Goal: Transaction & Acquisition: Purchase product/service

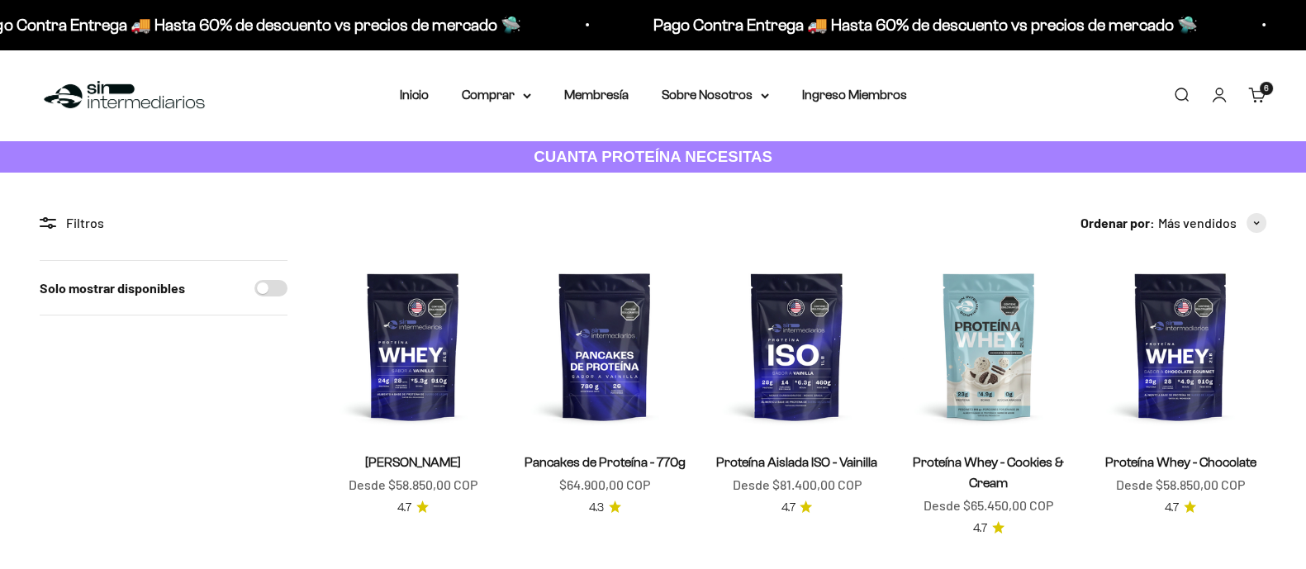
click at [1263, 93] on cart-count "6 artículos 6" at bounding box center [1265, 88] width 13 height 13
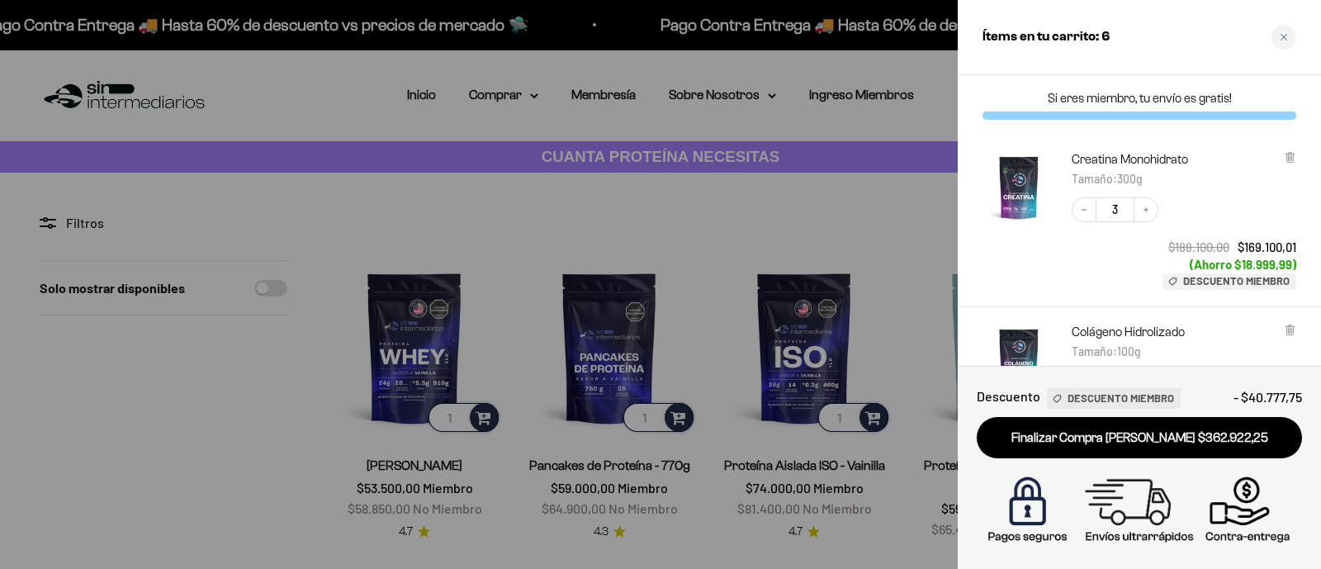
click at [1214, 191] on div "Decrease quantity 3 Increase quantity $188.100,00 $169.100,01 (Ahorro $18.999,9…" at bounding box center [1175, 235] width 241 height 109
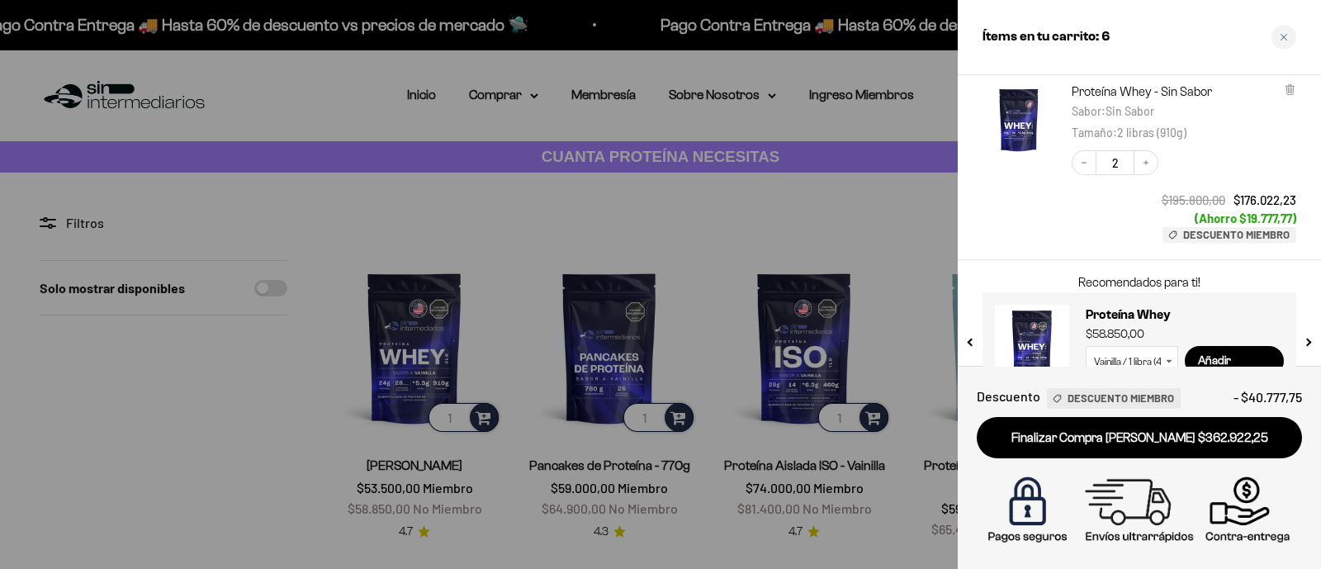
scroll to position [450, 0]
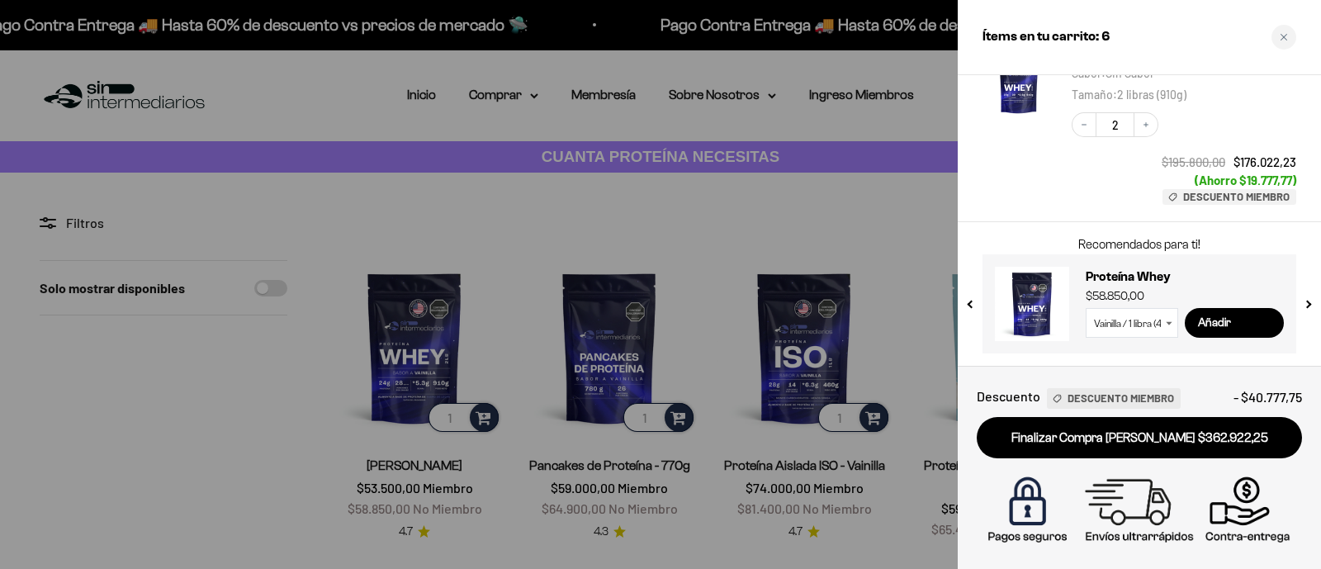
click at [1107, 170] on div "Decrease quantity 2 Increase quantity $195.800,00 $176.022,23 (Ahorro $19.777,7…" at bounding box center [1175, 150] width 241 height 109
click at [767, 213] on div at bounding box center [660, 284] width 1321 height 569
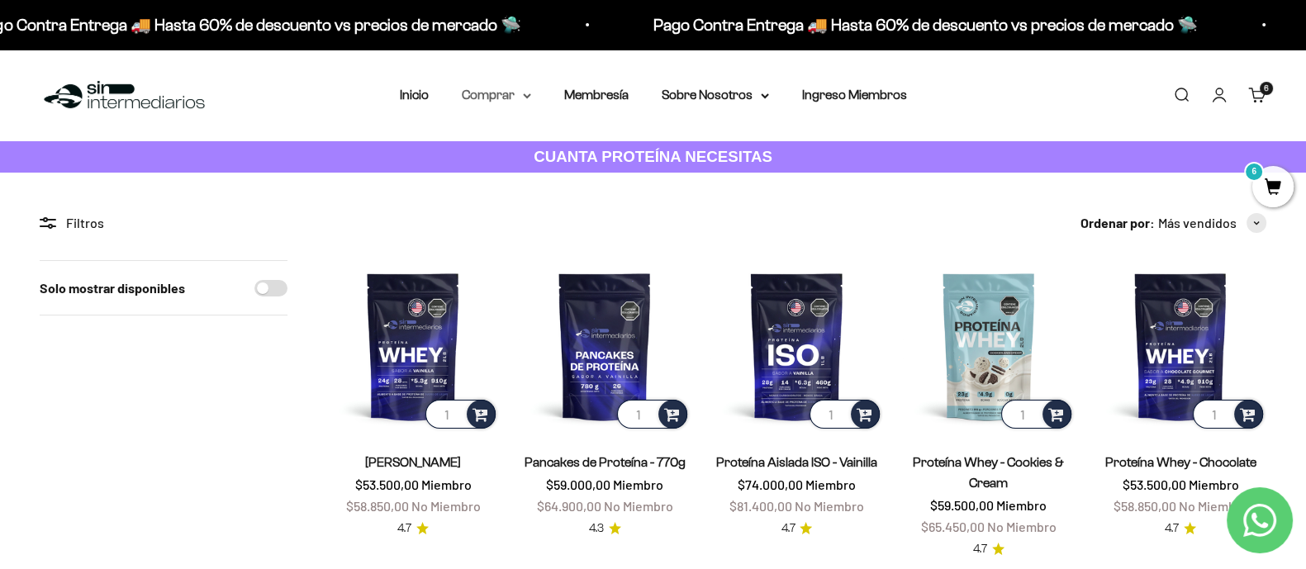
click at [480, 99] on summary "Comprar" at bounding box center [496, 94] width 69 height 21
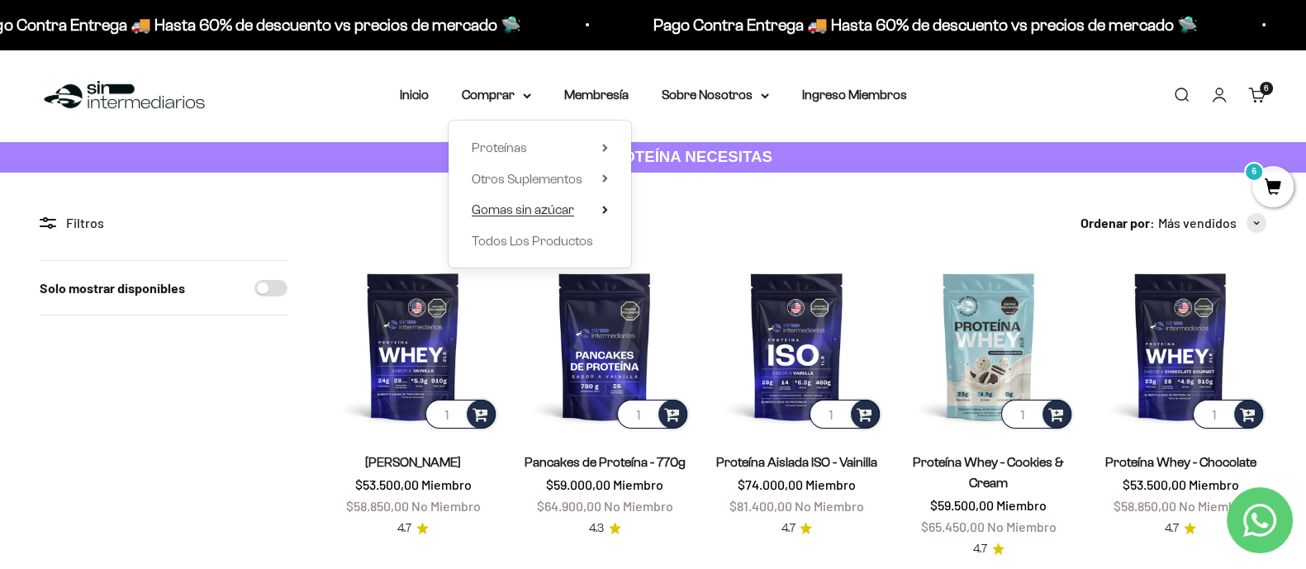
click at [599, 204] on summary "Gomas sin azúcar" at bounding box center [540, 209] width 136 height 21
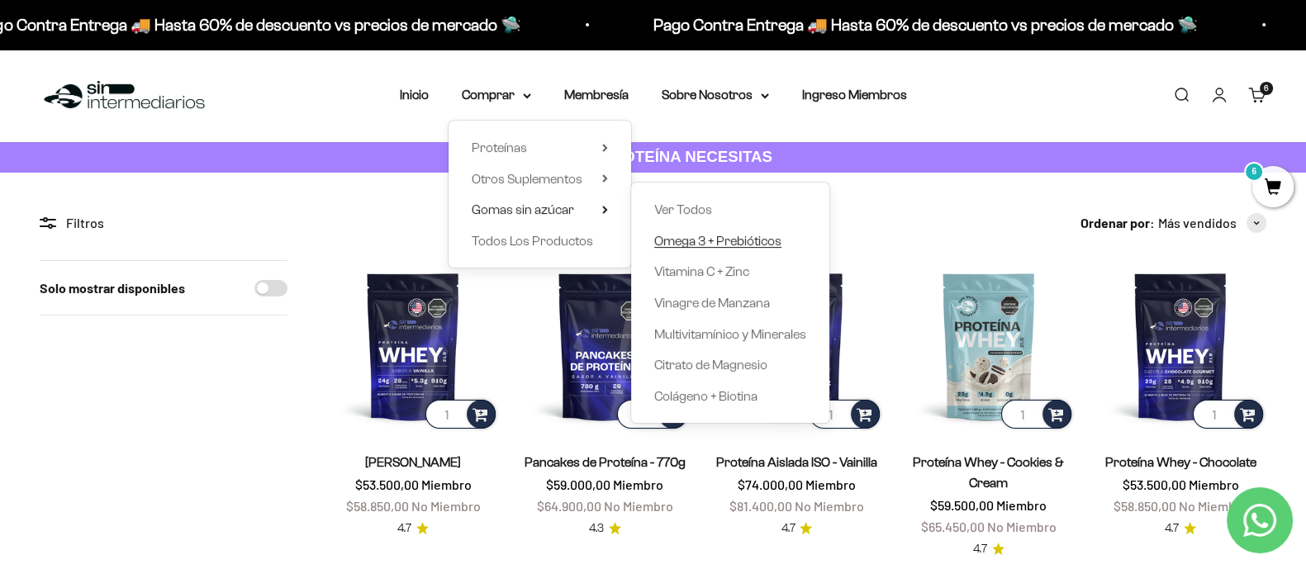
click at [714, 234] on span "Omega 3 + Prebióticos" at bounding box center [717, 241] width 127 height 14
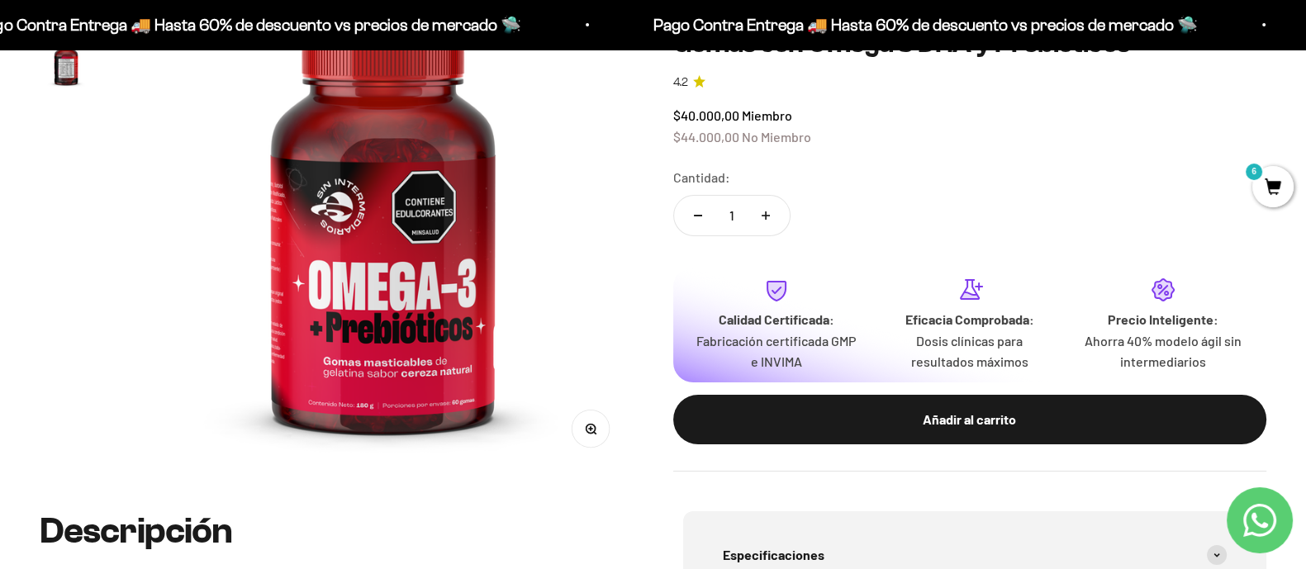
drag, startPoint x: 1313, startPoint y: 62, endPoint x: 1305, endPoint y: 92, distance: 30.9
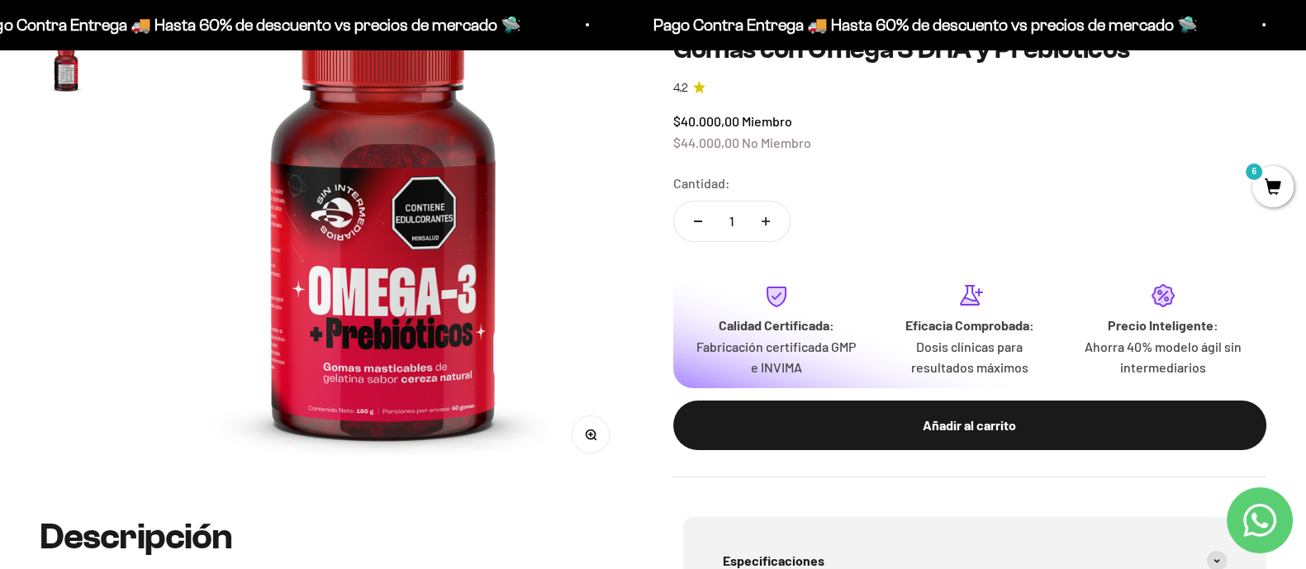
click at [770, 217] on icon "Aumentar cantidad" at bounding box center [765, 221] width 8 height 8
type input "2"
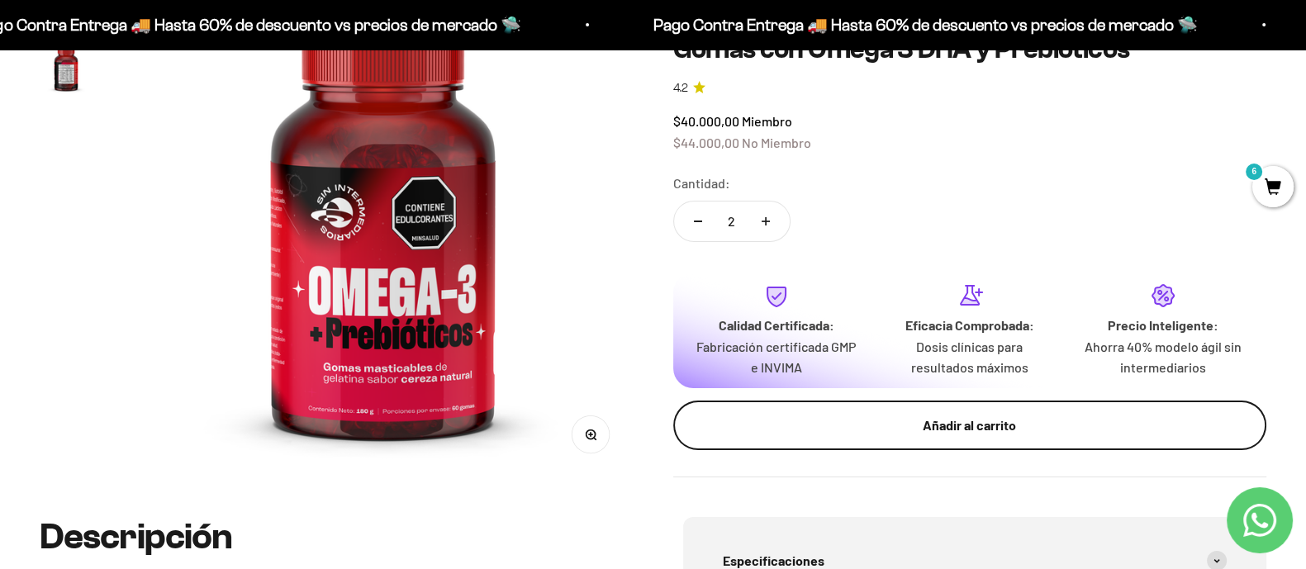
click at [967, 424] on div "Añadir al carrito" at bounding box center [970, 425] width 528 height 21
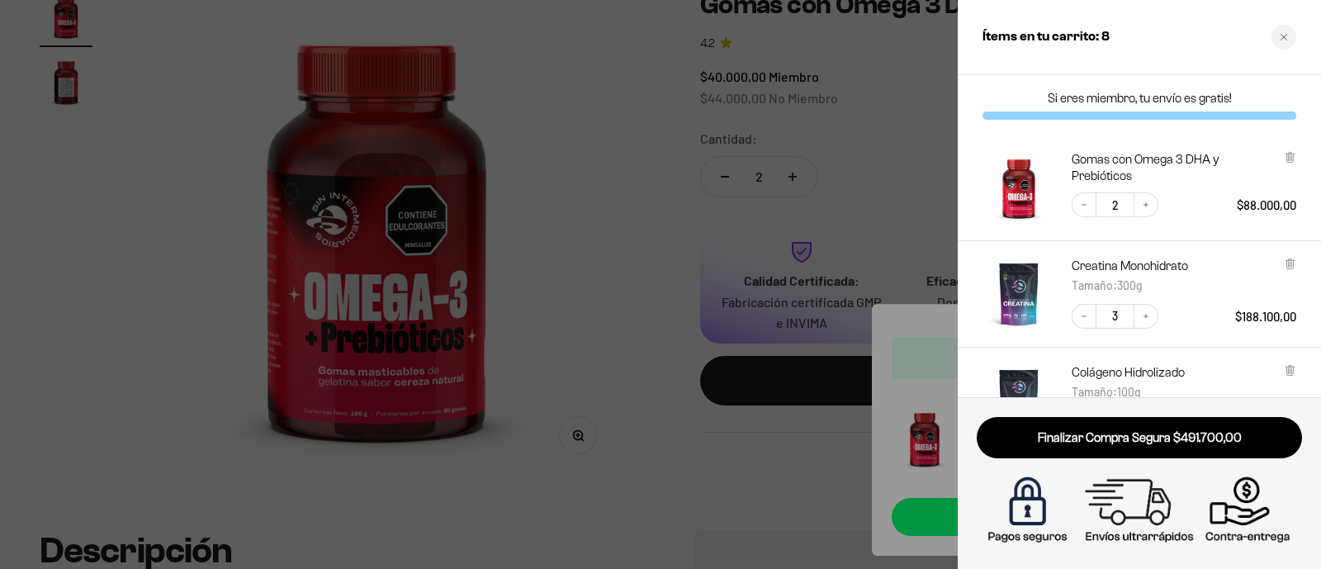
click at [784, 239] on div at bounding box center [660, 284] width 1321 height 569
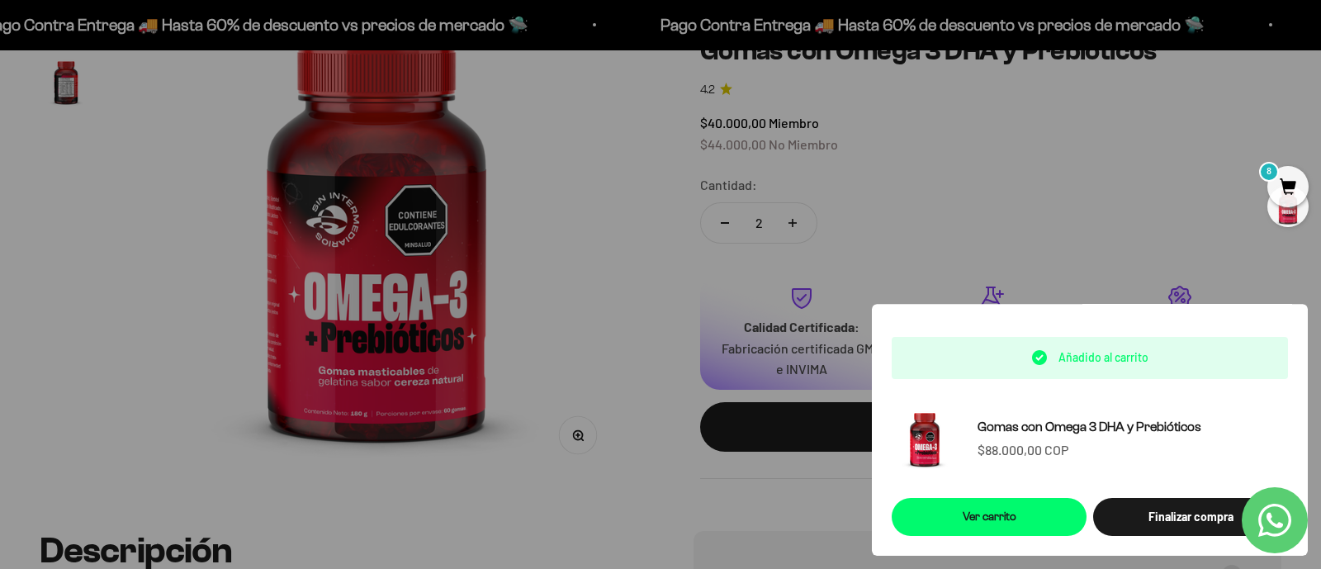
click at [783, 339] on div at bounding box center [660, 284] width 1321 height 569
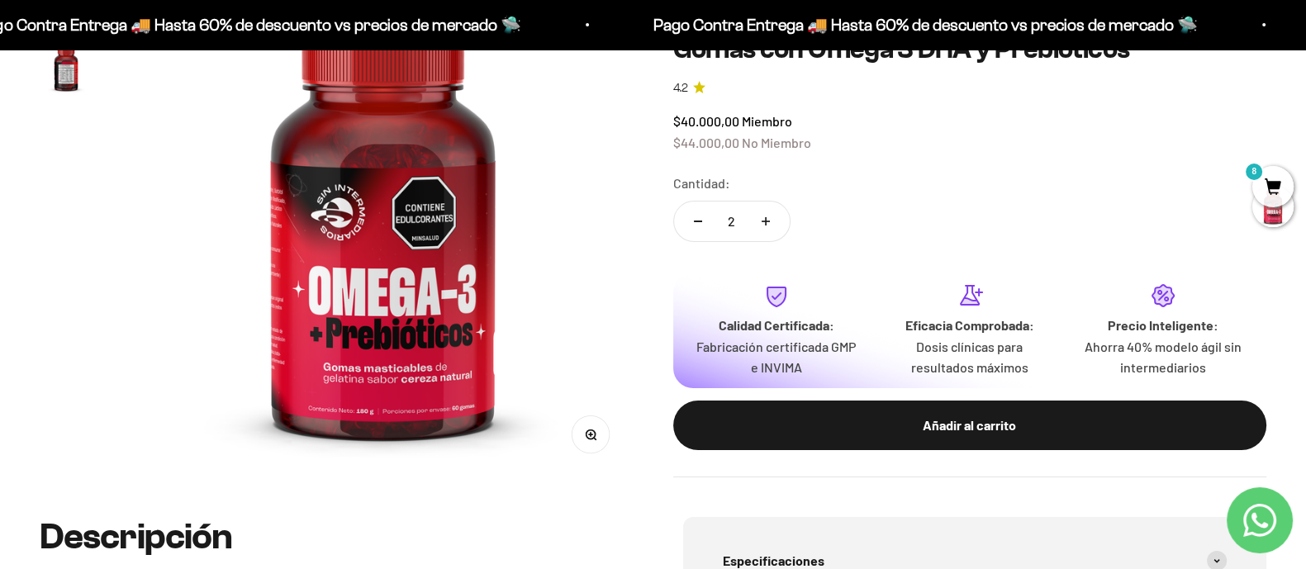
scroll to position [0, 0]
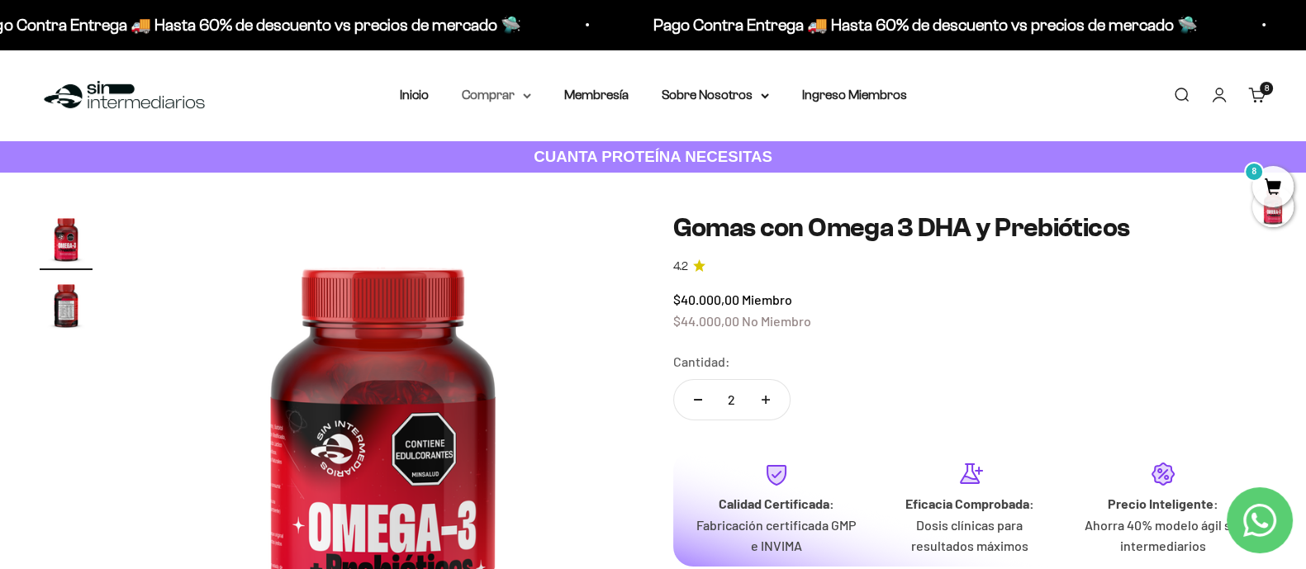
click at [519, 86] on summary "Comprar" at bounding box center [496, 94] width 69 height 21
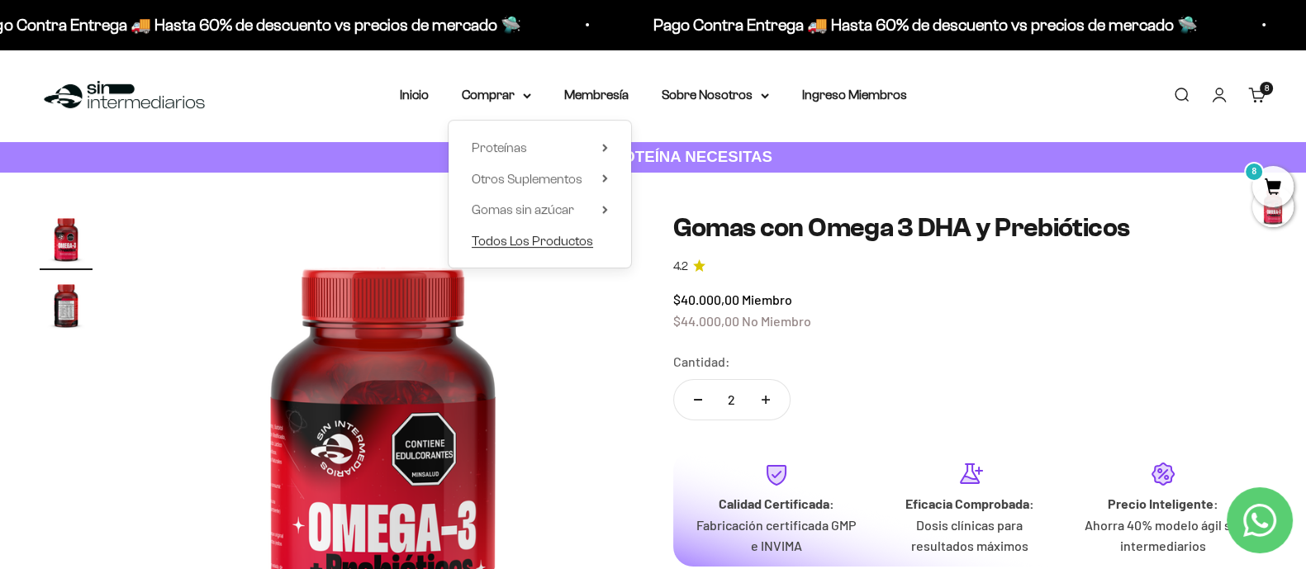
click at [554, 234] on span "Todos Los Productos" at bounding box center [532, 241] width 121 height 14
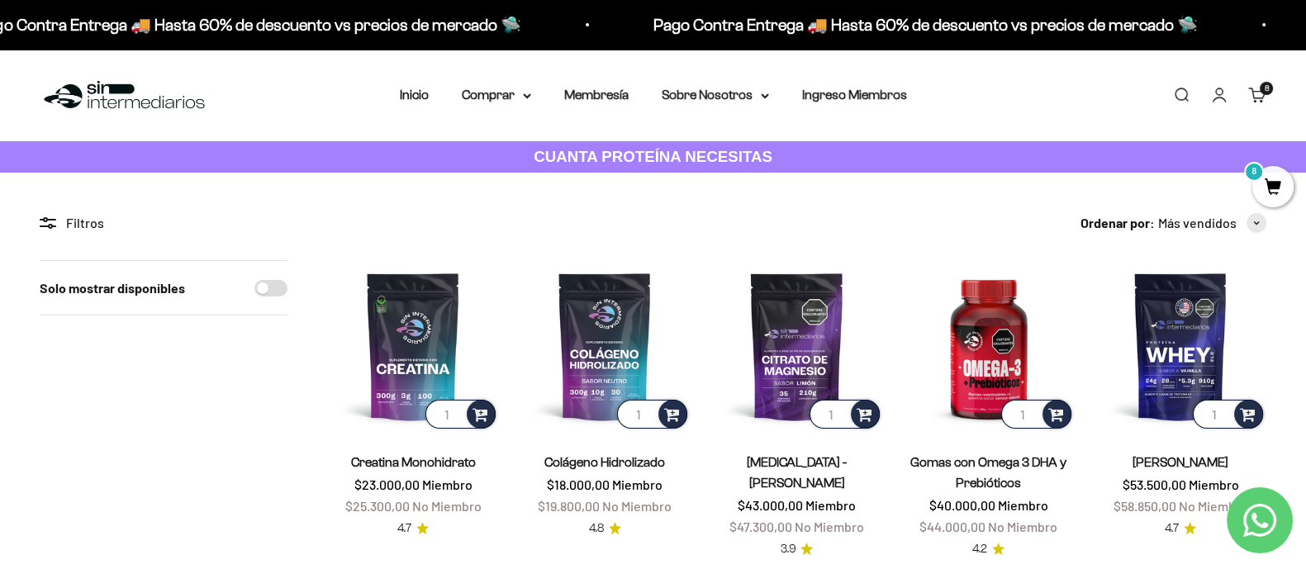
click at [1252, 100] on link "Carrito 8 artículos 8" at bounding box center [1257, 95] width 18 height 18
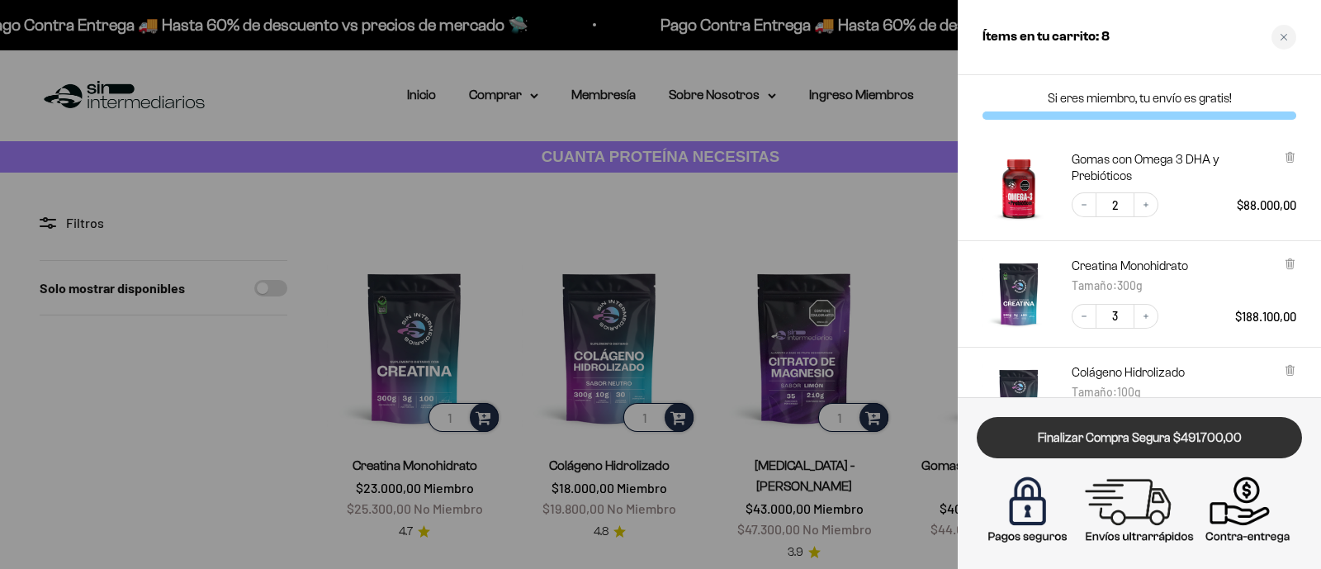
click at [1136, 440] on link "Finalizar Compra Segura $491.700,00" at bounding box center [1139, 438] width 325 height 42
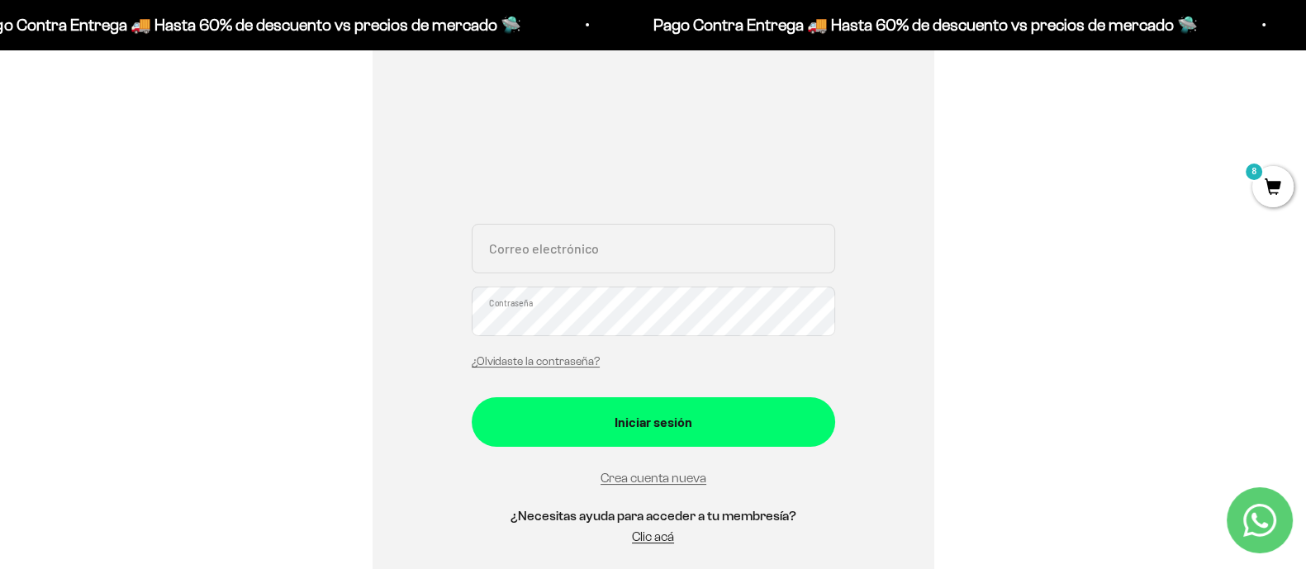
scroll to position [247, 0]
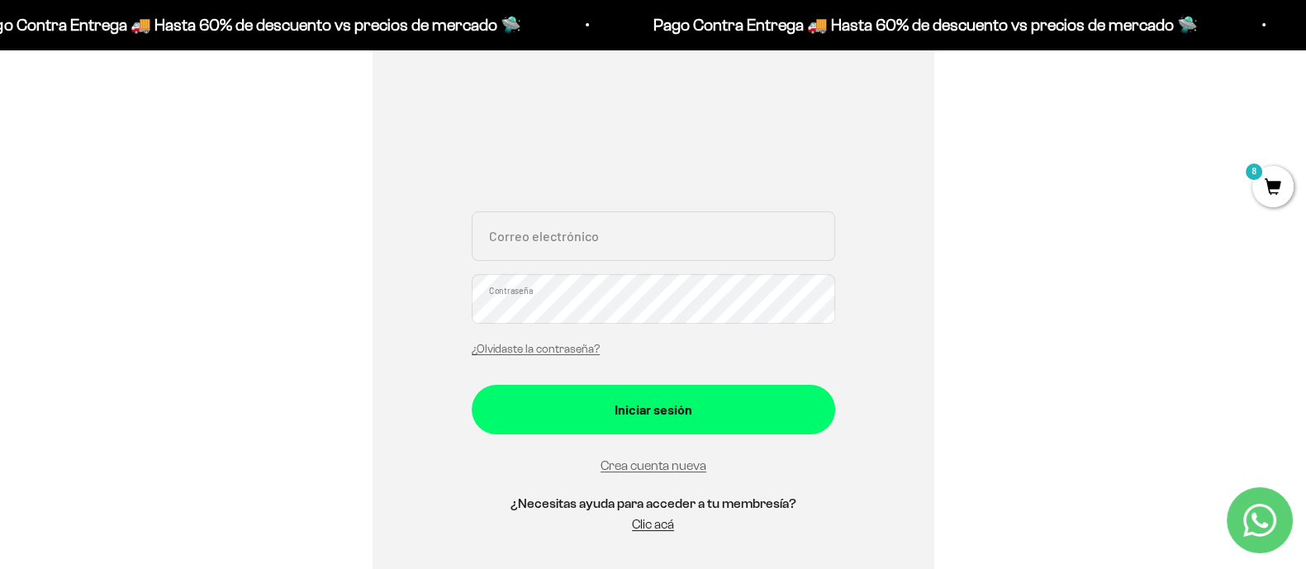
click at [626, 224] on input "Correo electrónico" at bounding box center [653, 236] width 363 height 50
type input "danielagarnica33@gmail.com"
click at [616, 376] on form "danielagarnica33@gmail.com Correo electrónico Contraseña ¿Olvidaste la contrase…" at bounding box center [653, 343] width 363 height 265
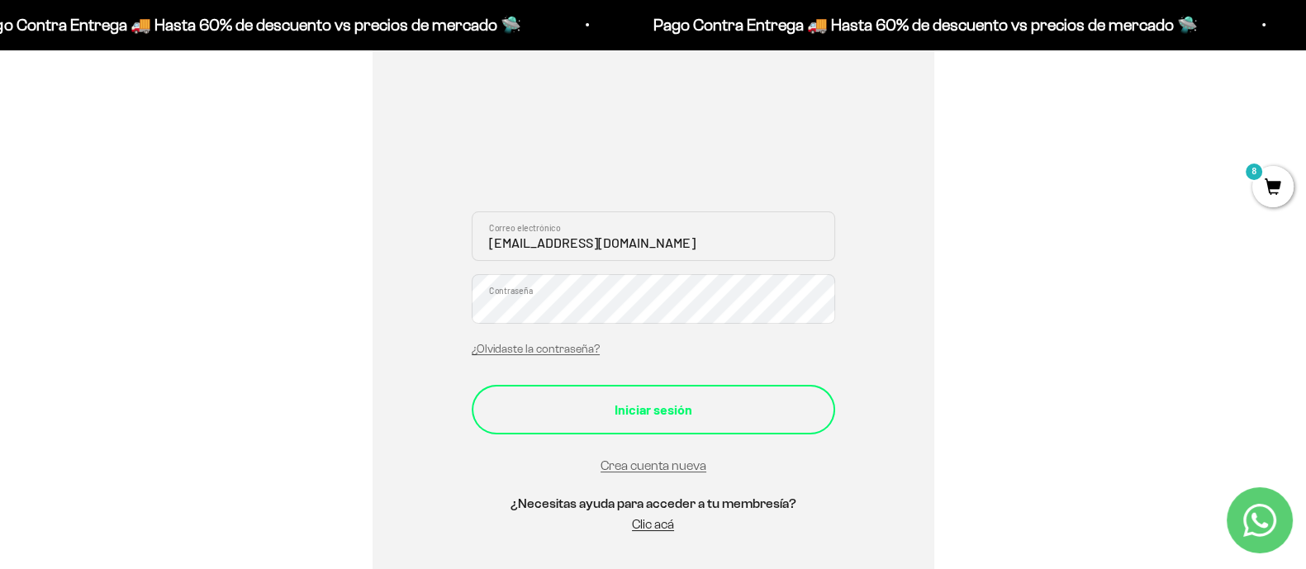
click at [618, 391] on button "Iniciar sesión" at bounding box center [653, 410] width 363 height 50
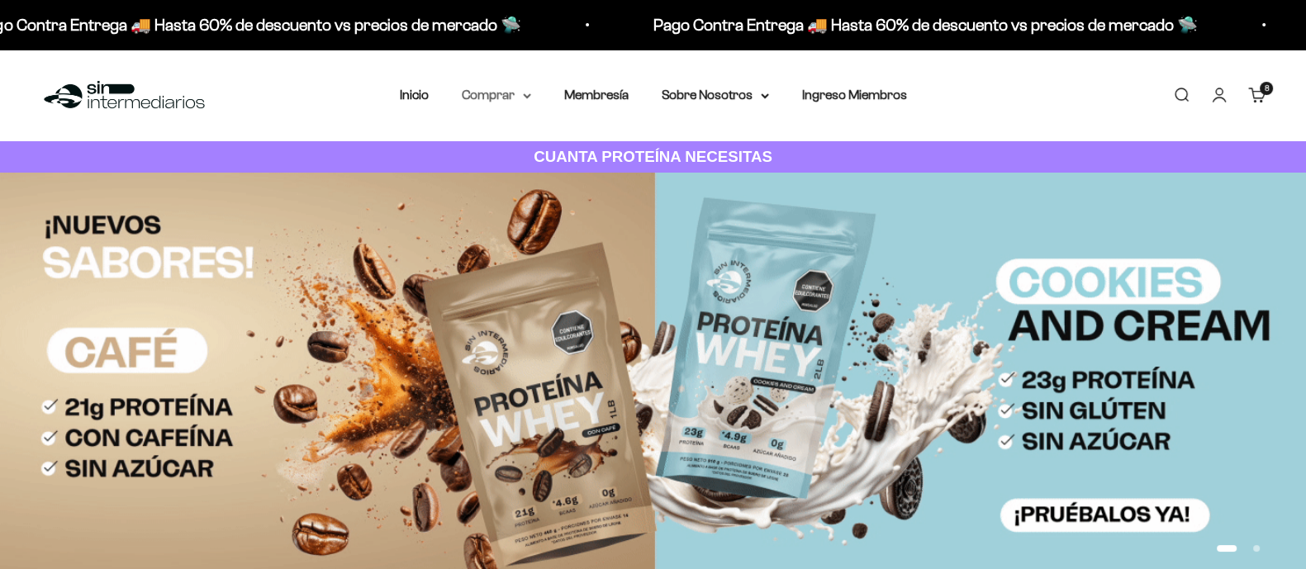
click at [485, 103] on summary "Comprar" at bounding box center [496, 94] width 69 height 21
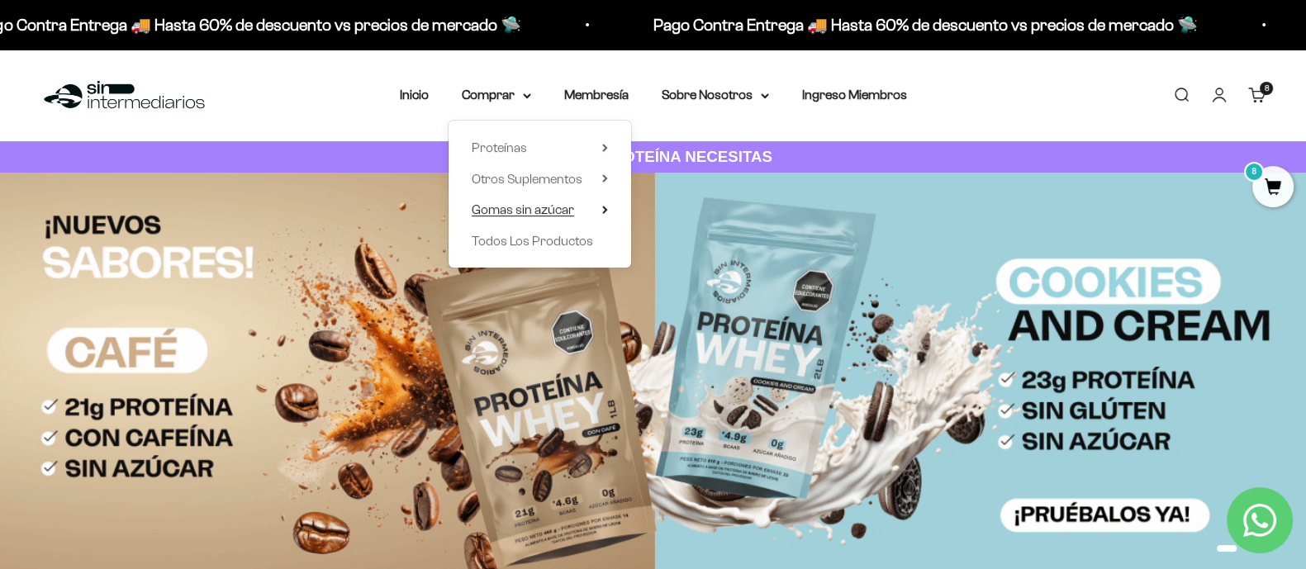
click at [559, 214] on span "Gomas sin azúcar" at bounding box center [523, 209] width 102 height 14
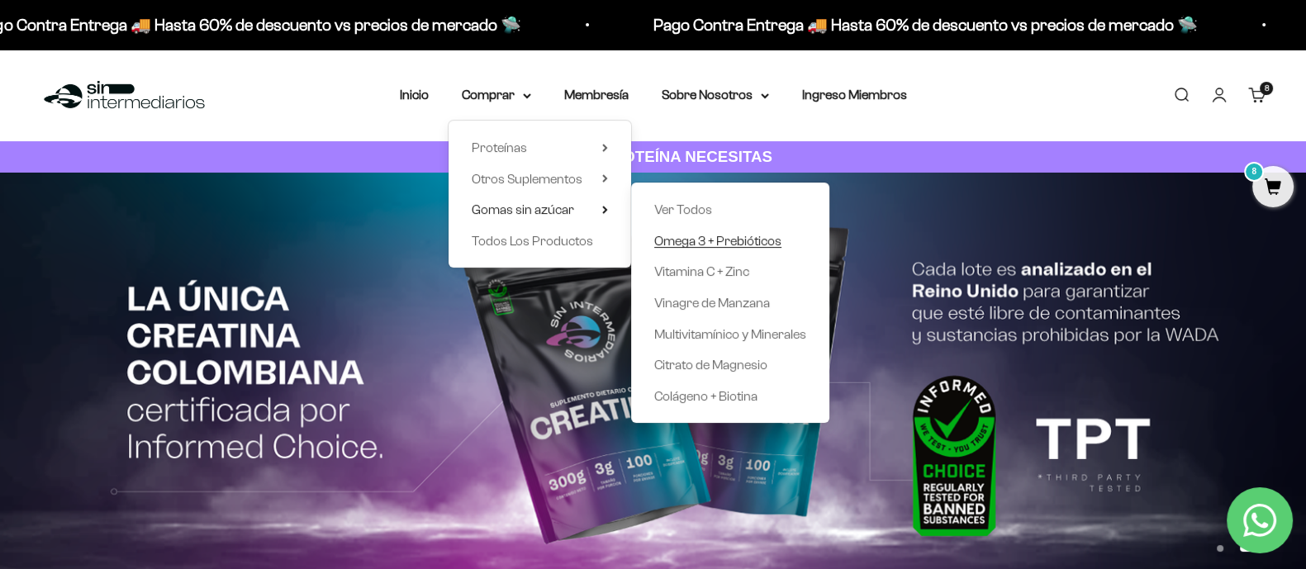
click at [723, 242] on span "Omega 3 + Prebióticos" at bounding box center [717, 241] width 127 height 14
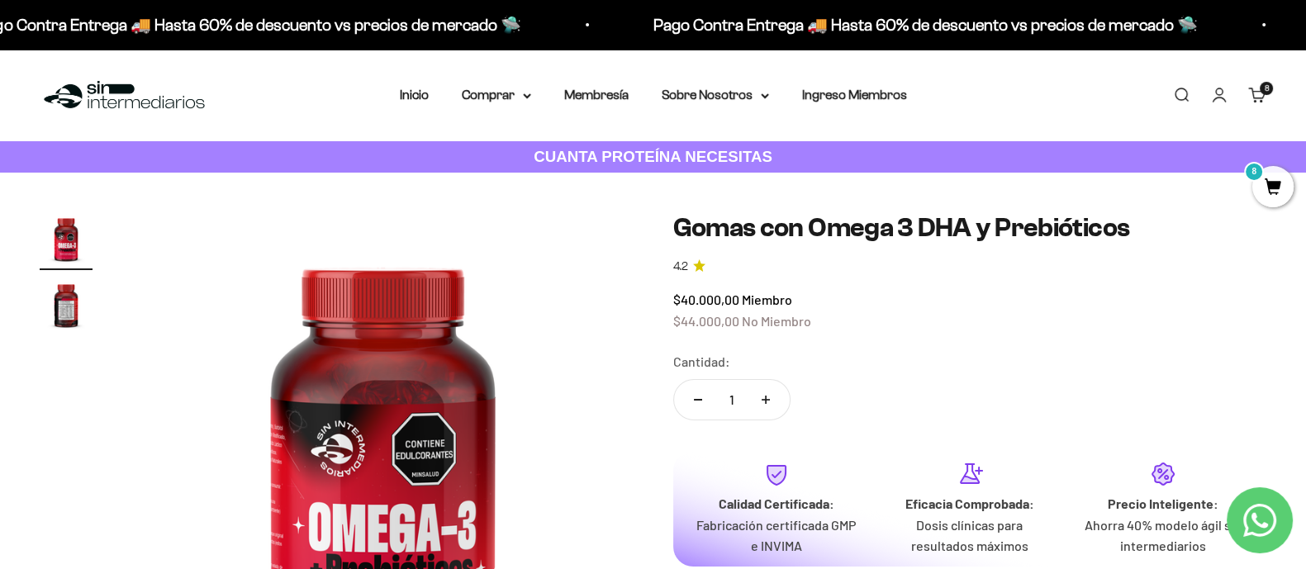
drag, startPoint x: 1306, startPoint y: 65, endPoint x: 1320, endPoint y: 47, distance: 23.0
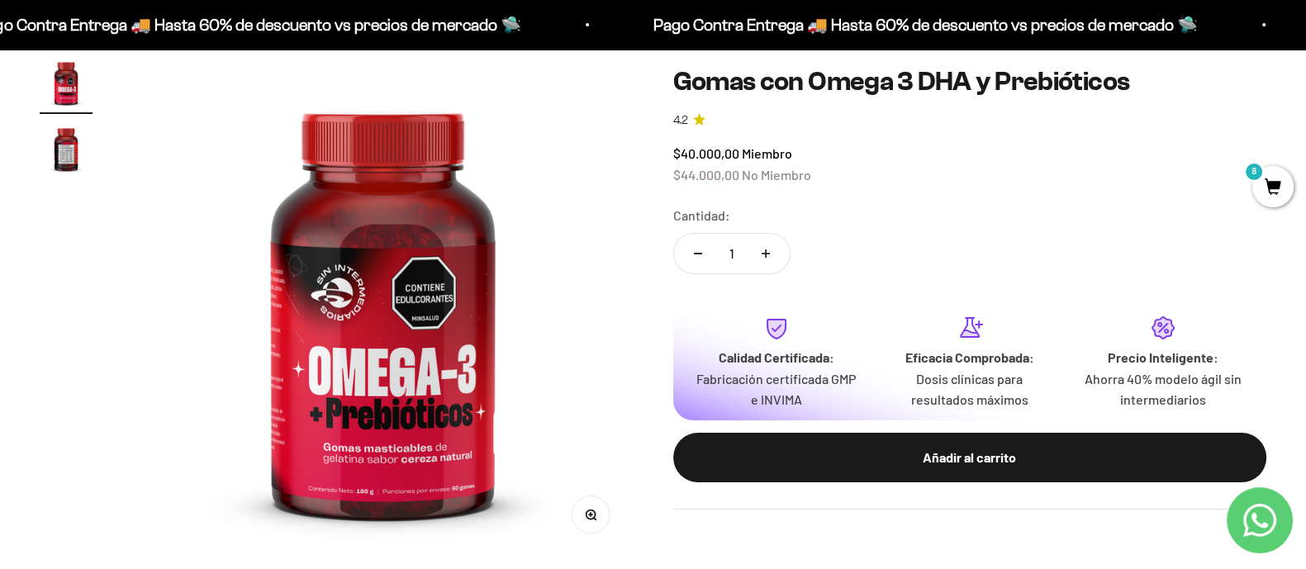
scroll to position [145, 0]
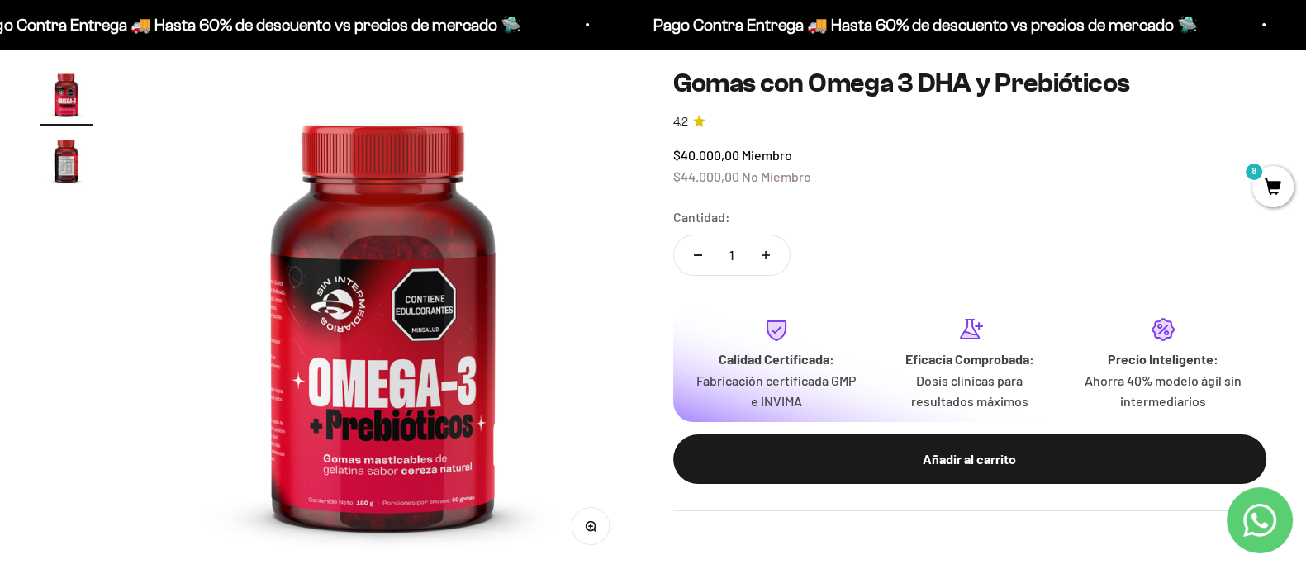
click at [57, 171] on img "Ir al artículo 2" at bounding box center [66, 160] width 53 height 53
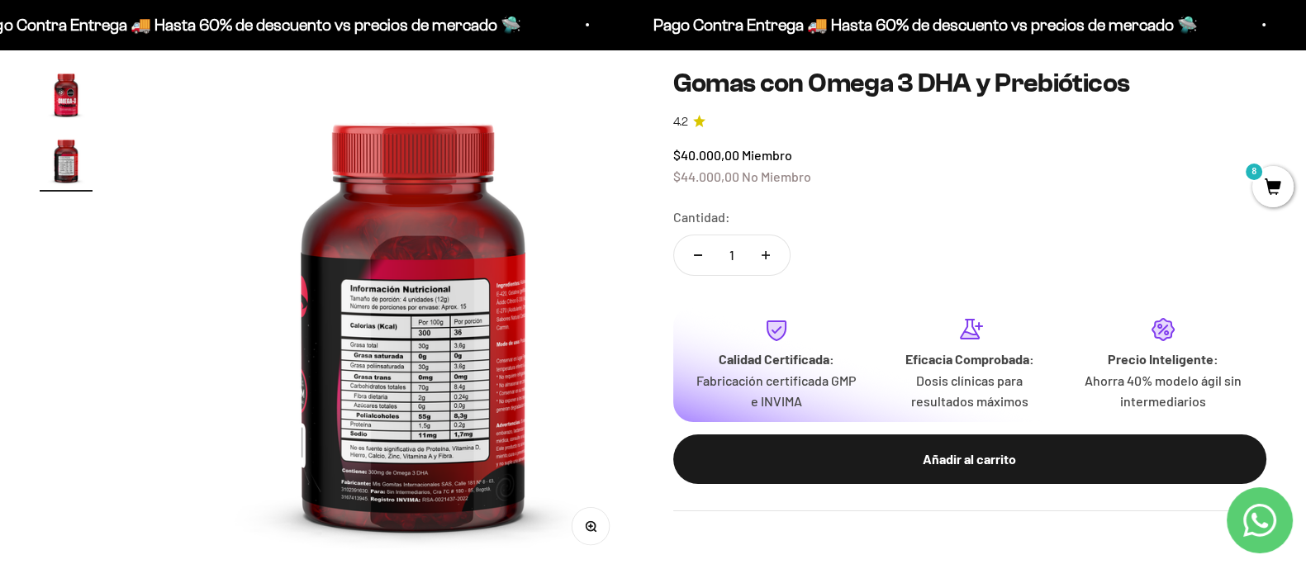
scroll to position [0, 500]
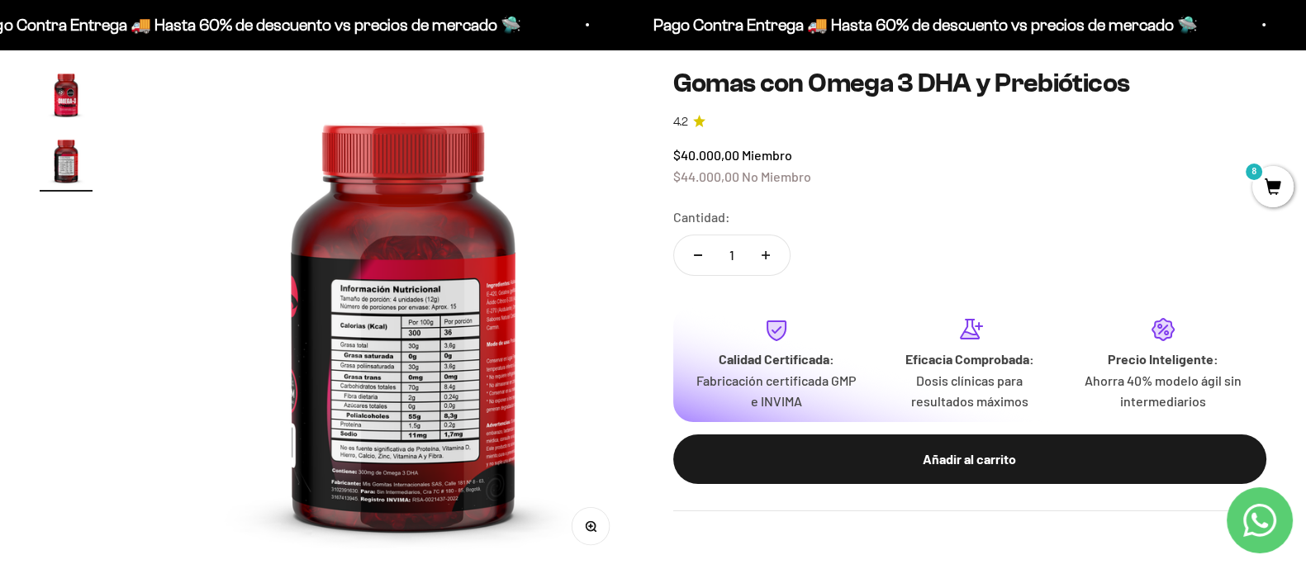
click at [443, 410] on img at bounding box center [403, 318] width 501 height 501
click at [74, 99] on img "Ir al artículo 1" at bounding box center [66, 94] width 53 height 53
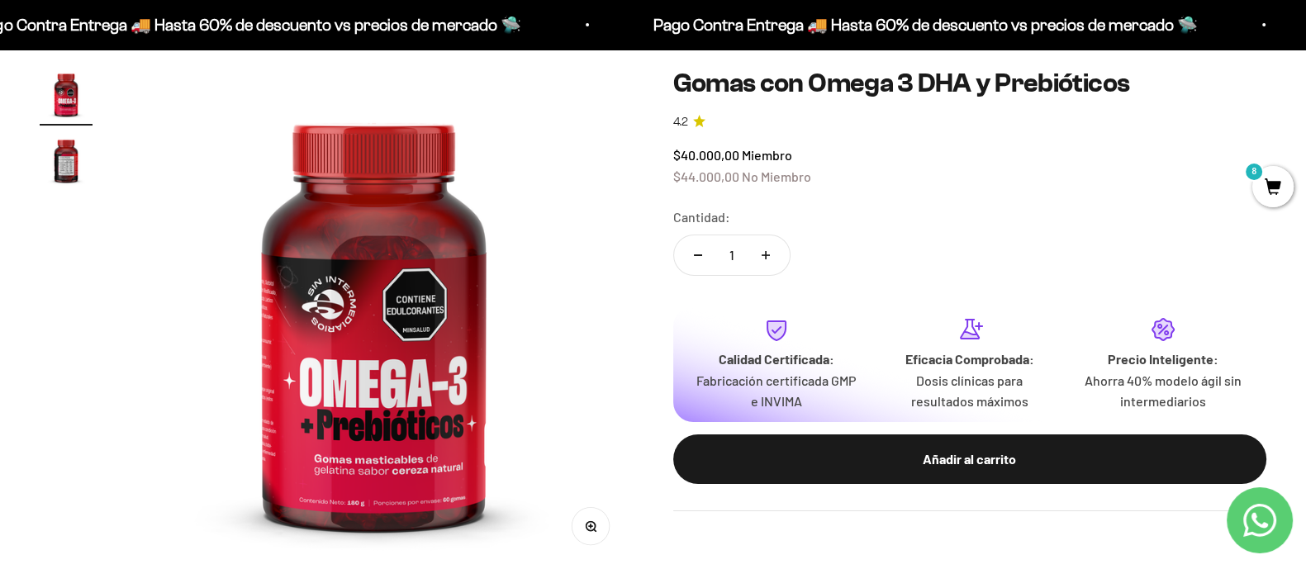
scroll to position [0, 0]
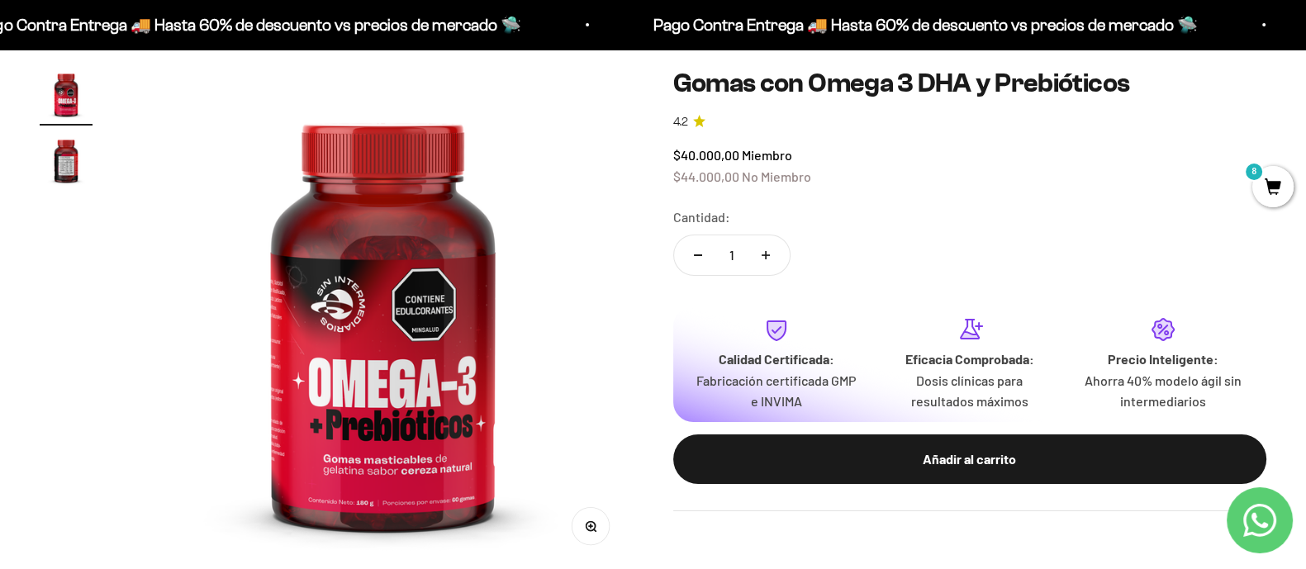
click at [585, 526] on button "Zoom" at bounding box center [589, 525] width 37 height 37
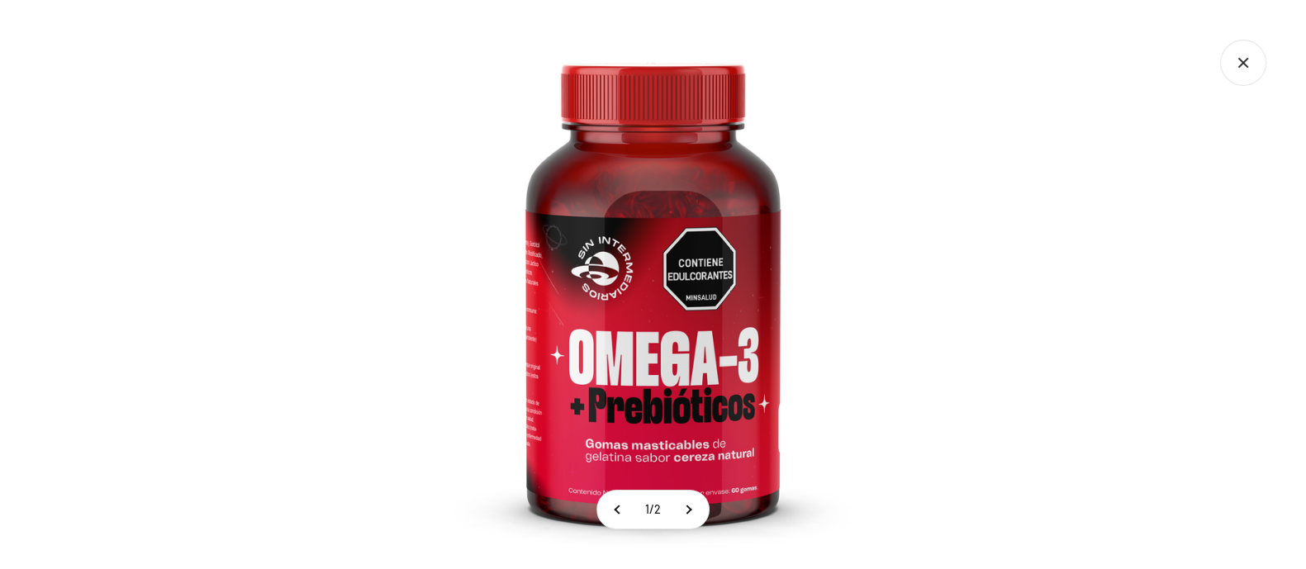
click at [598, 406] on img at bounding box center [652, 284] width 569 height 569
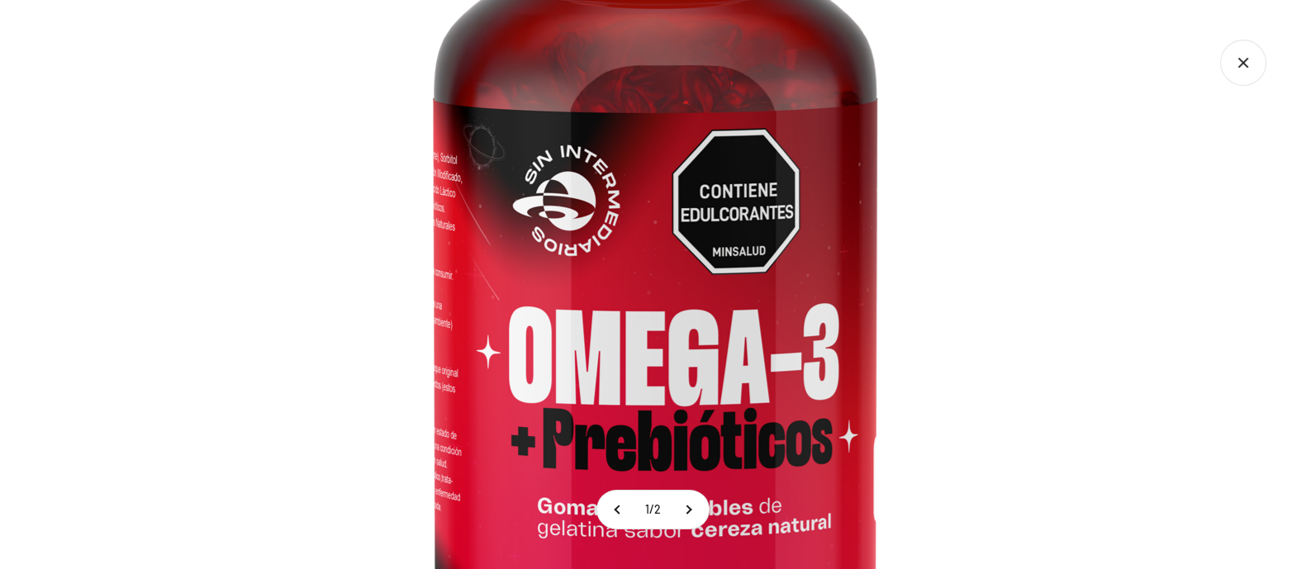
click at [643, 300] on img at bounding box center [654, 228] width 991 height 991
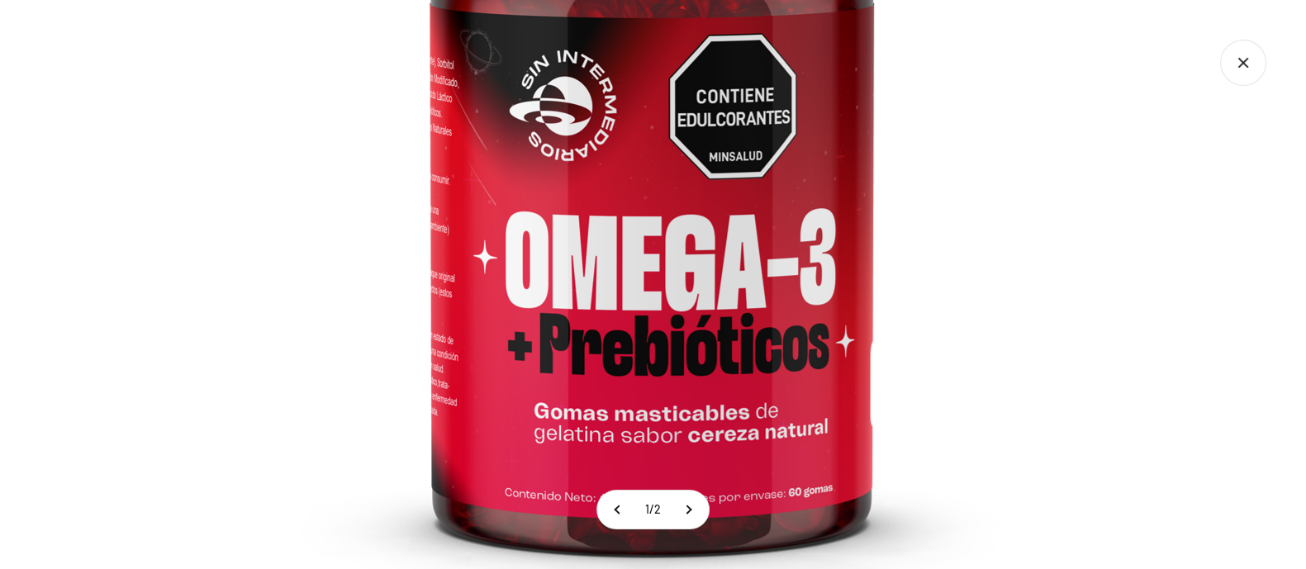
click at [747, 126] on img at bounding box center [651, 133] width 991 height 991
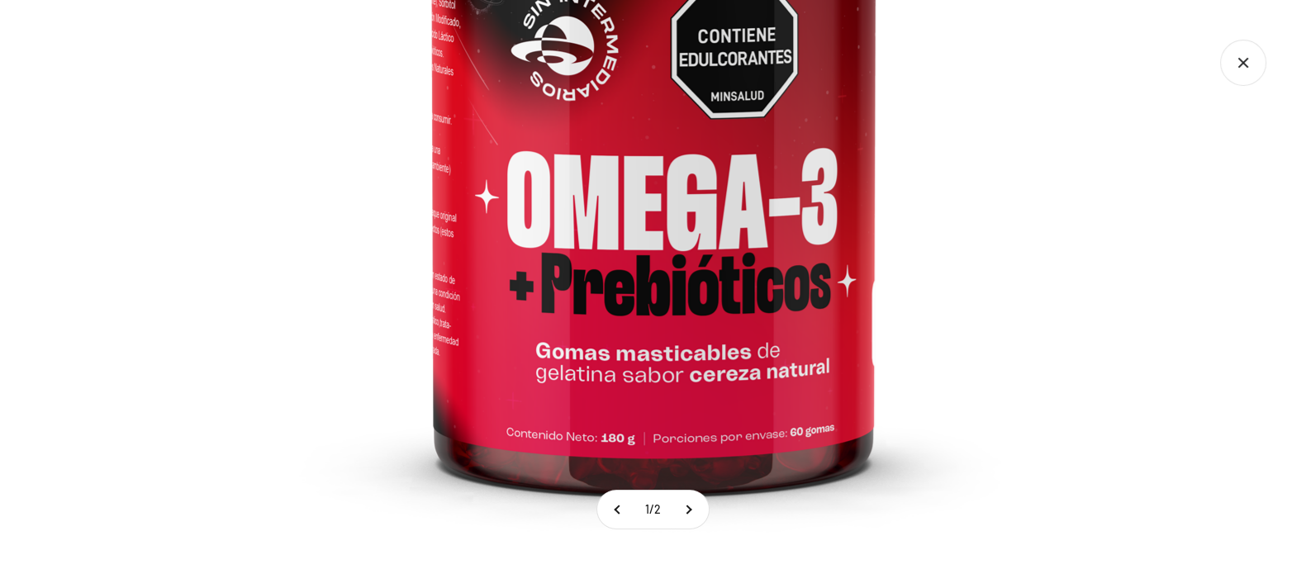
click at [774, 301] on img at bounding box center [653, 73] width 991 height 991
click at [698, 505] on button at bounding box center [687, 510] width 41 height 38
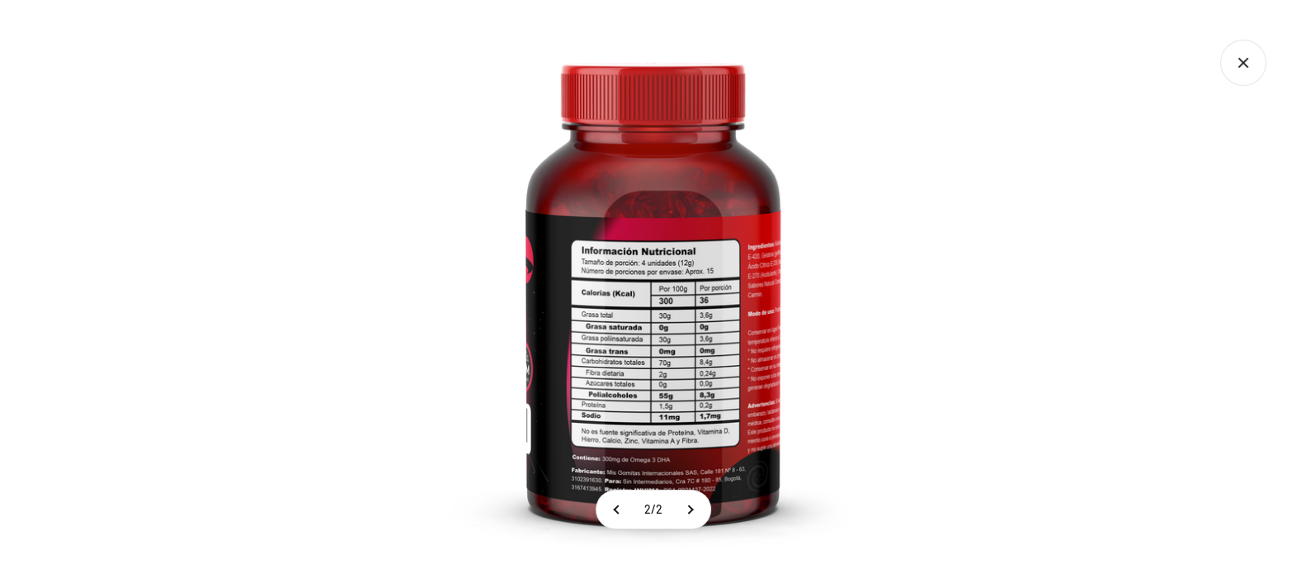
click at [612, 348] on img at bounding box center [652, 284] width 569 height 569
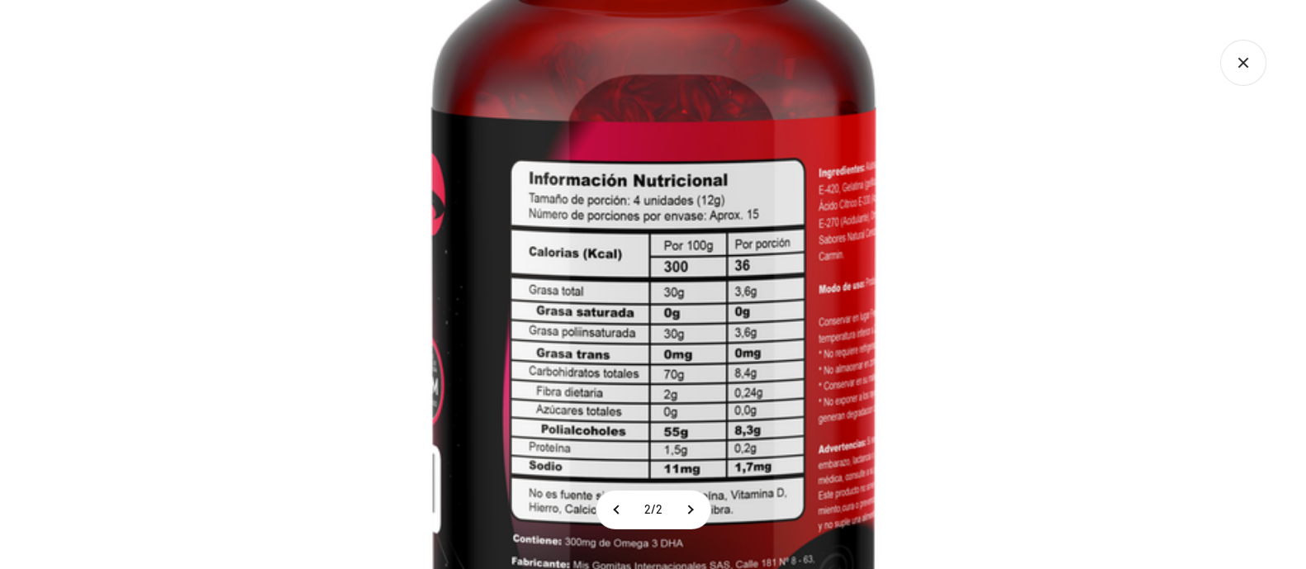
click at [1240, 57] on icon "Cerrar galería" at bounding box center [1243, 63] width 46 height 46
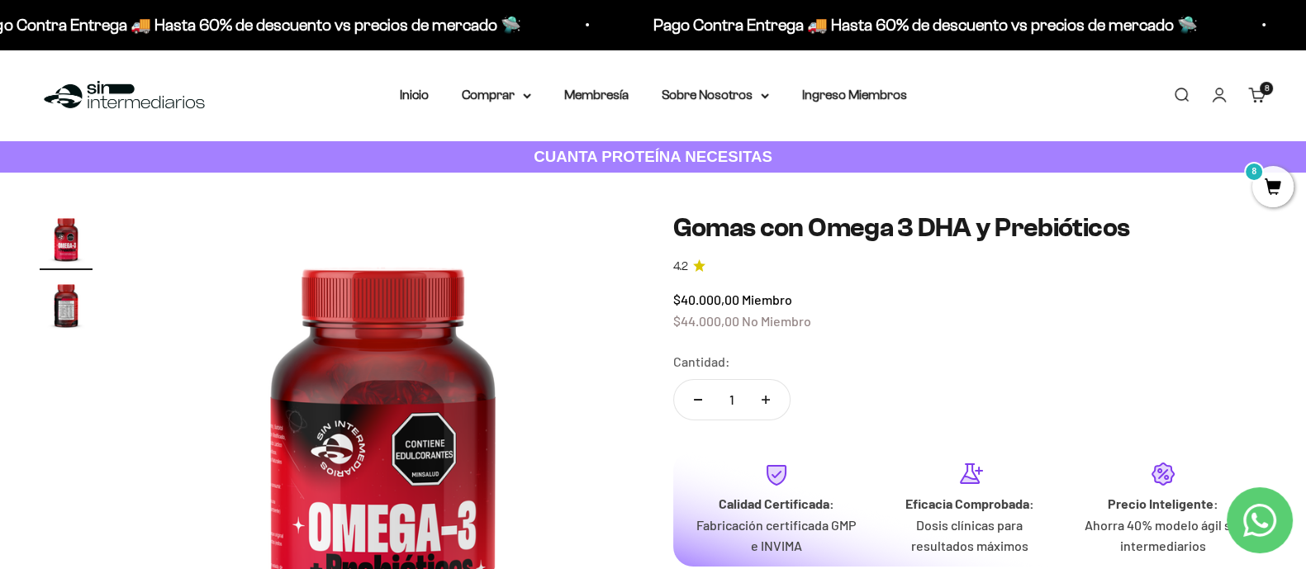
click at [1261, 88] on cart-count "8 artículos 8" at bounding box center [1265, 88] width 13 height 13
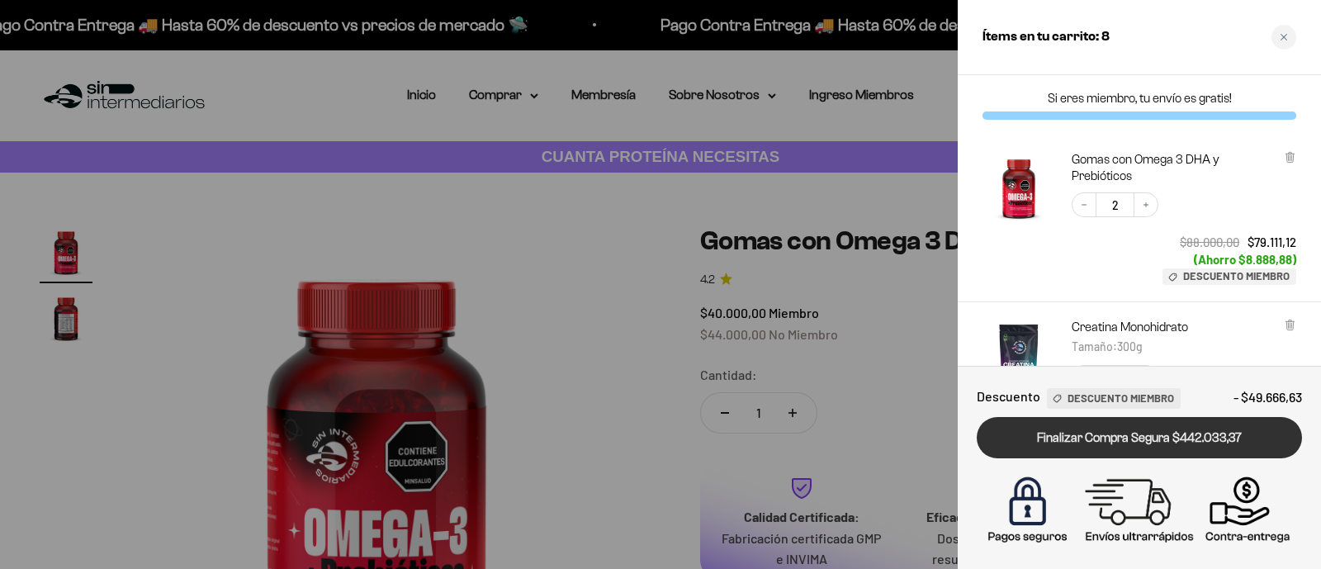
click at [1163, 447] on link "Finalizar Compra Segura $442.033,37" at bounding box center [1139, 438] width 325 height 42
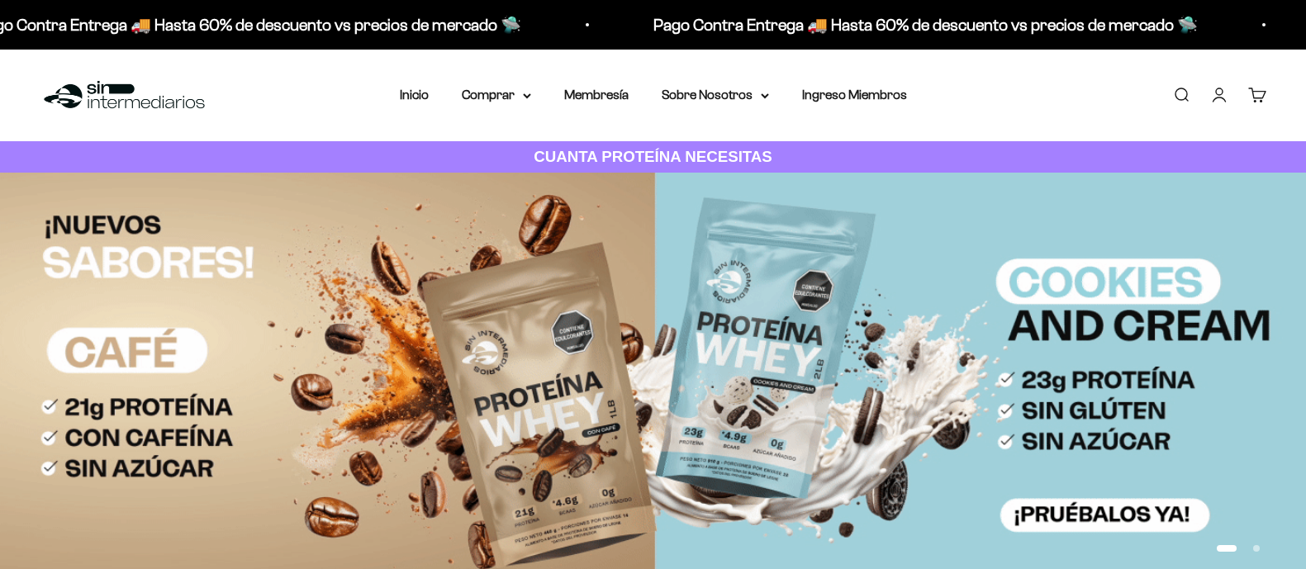
click at [1221, 99] on link "Cuenta" at bounding box center [1219, 95] width 18 height 18
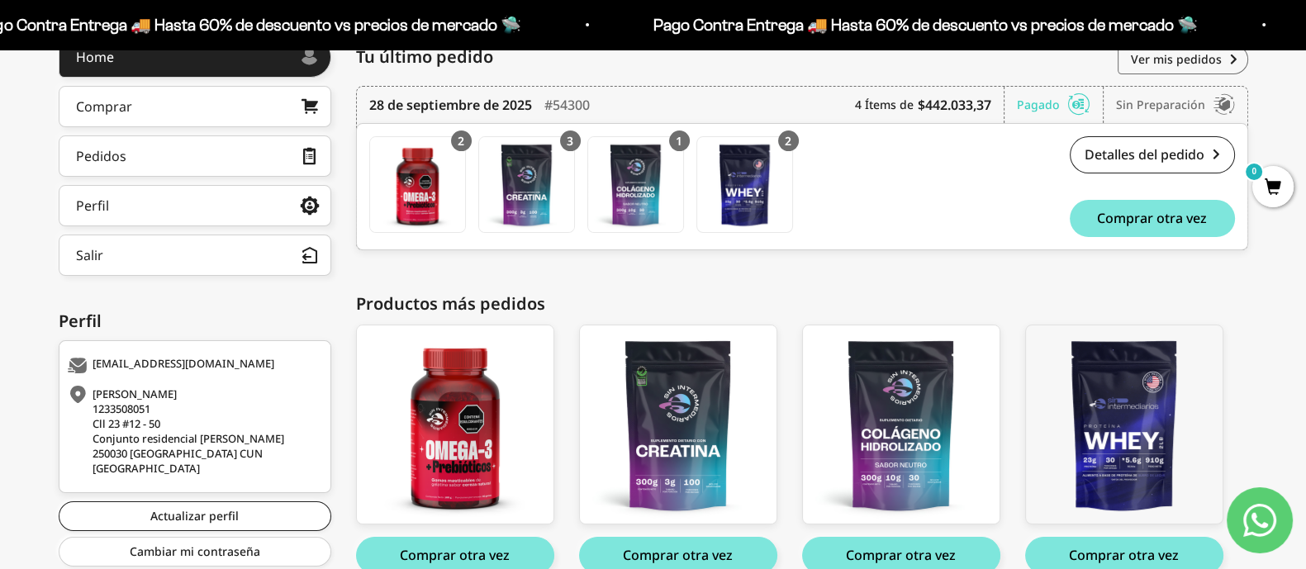
scroll to position [249, 0]
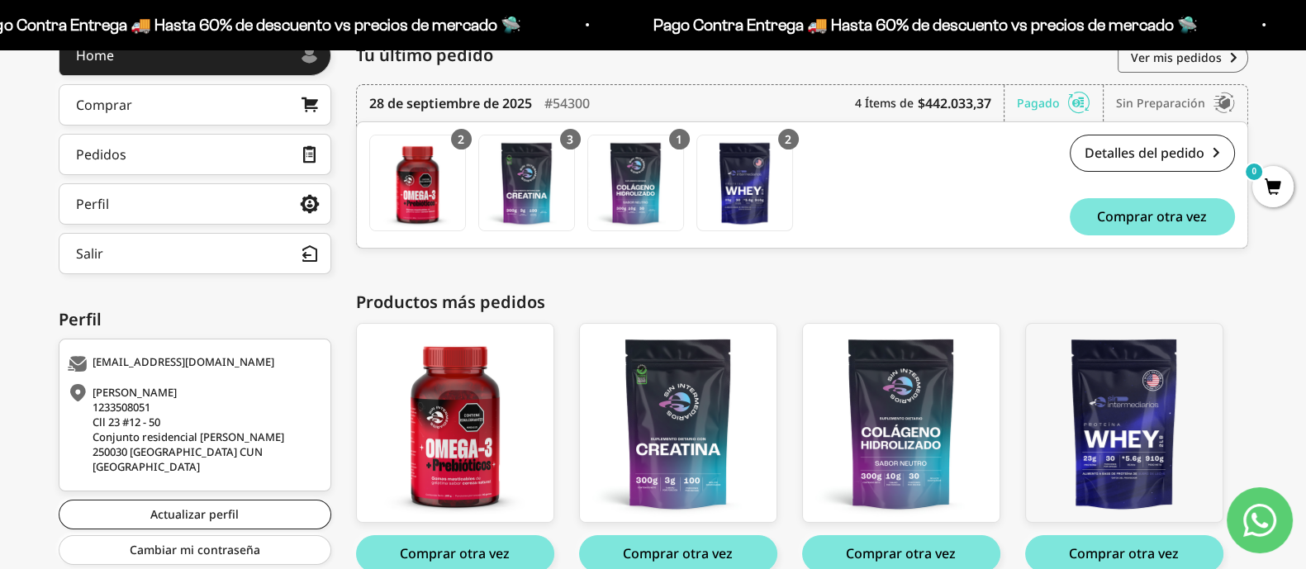
click at [597, 296] on div "Productos más pedidos" at bounding box center [802, 302] width 892 height 25
click at [1303, 126] on div "Hola, Daniela . Home Comprar Pedidos Perfil Información personal Direcciones gu…" at bounding box center [653, 322] width 1306 height 575
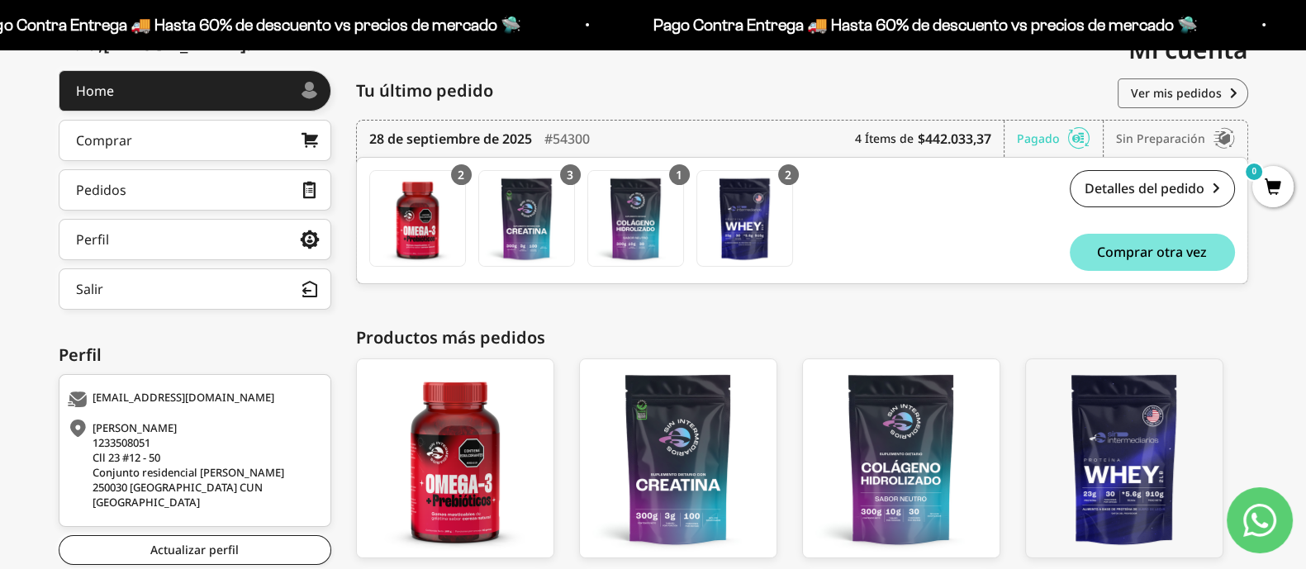
scroll to position [216, 0]
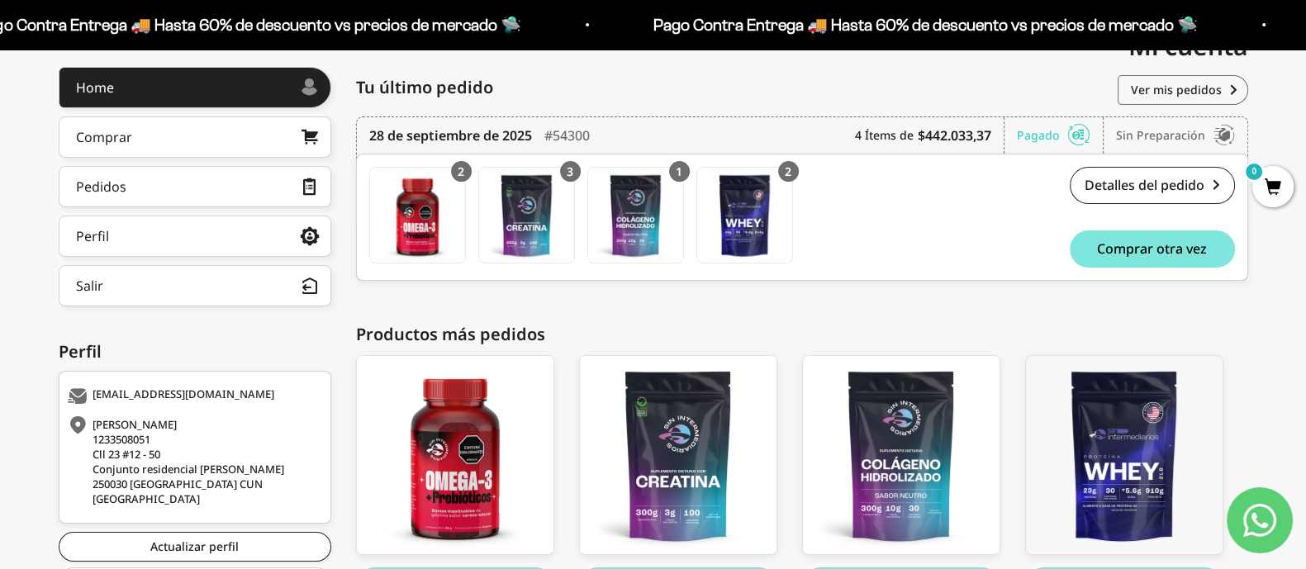
click at [946, 136] on b "$442.033,37" at bounding box center [953, 136] width 73 height 20
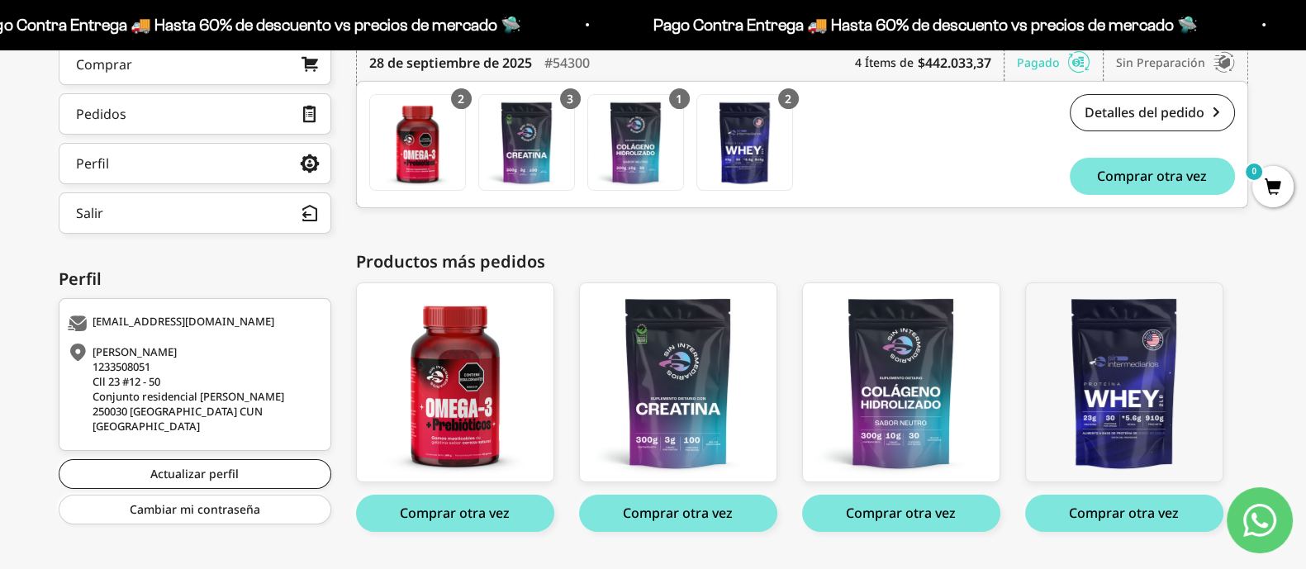
scroll to position [329, 0]
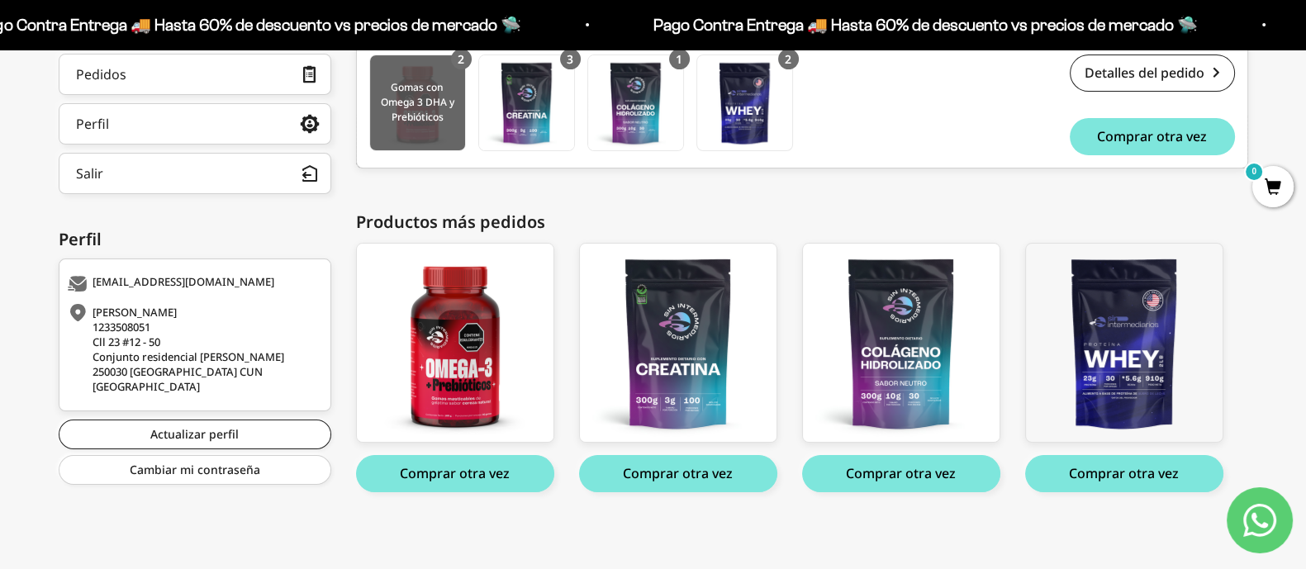
click at [434, 133] on img at bounding box center [417, 102] width 95 height 95
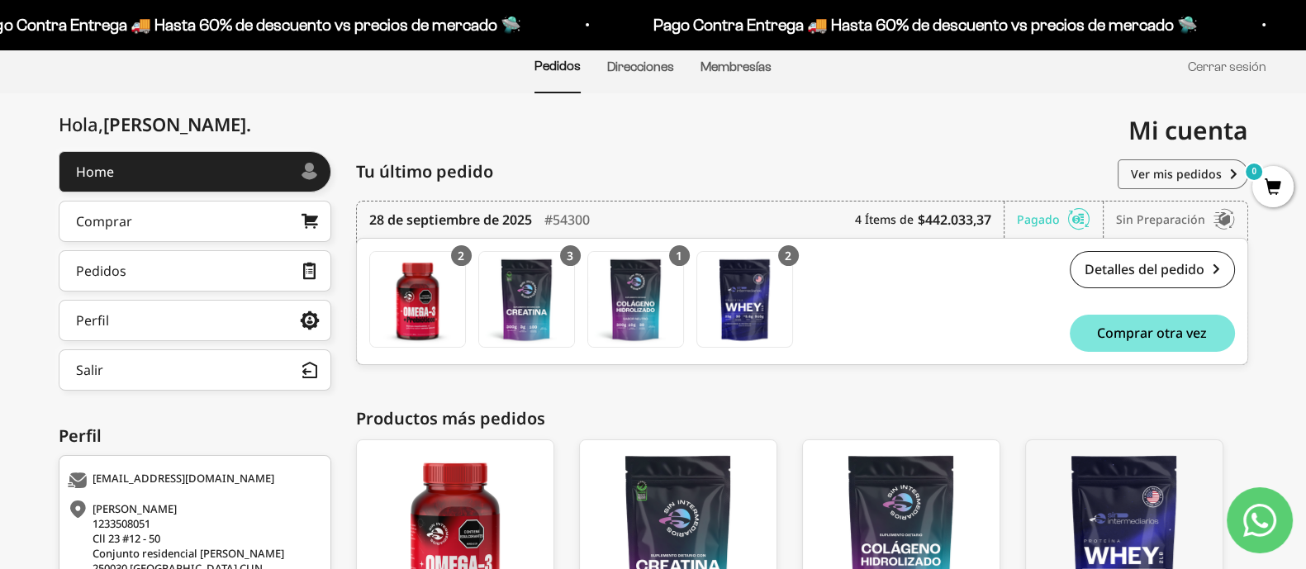
scroll to position [0, 0]
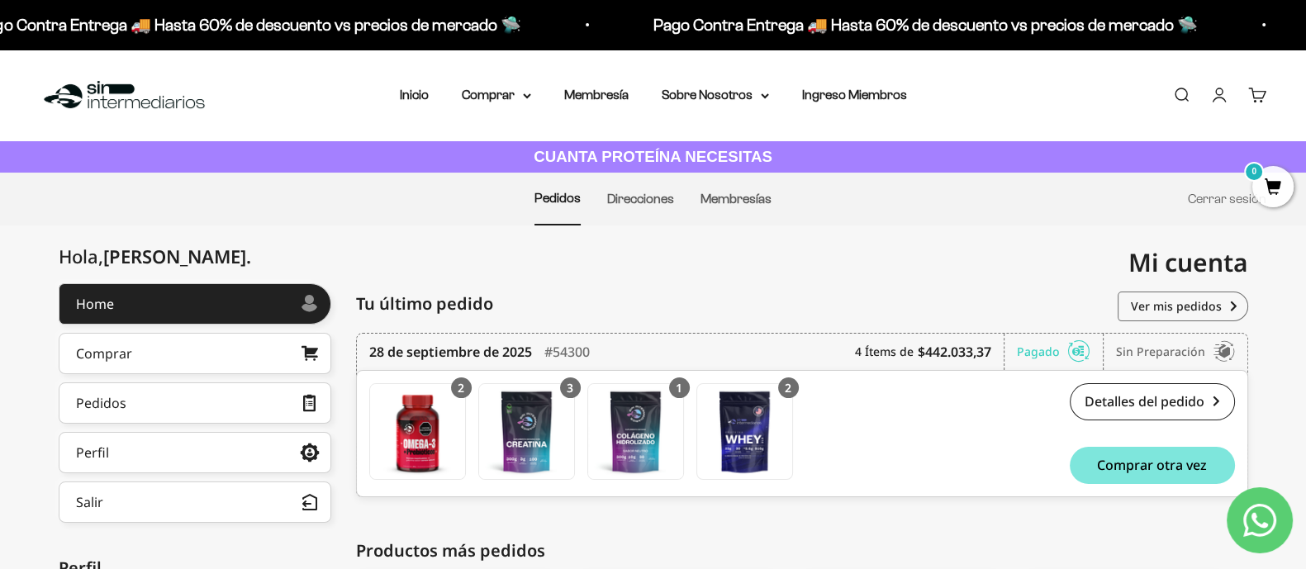
click at [1262, 97] on link "Carrito 0" at bounding box center [1257, 95] width 18 height 18
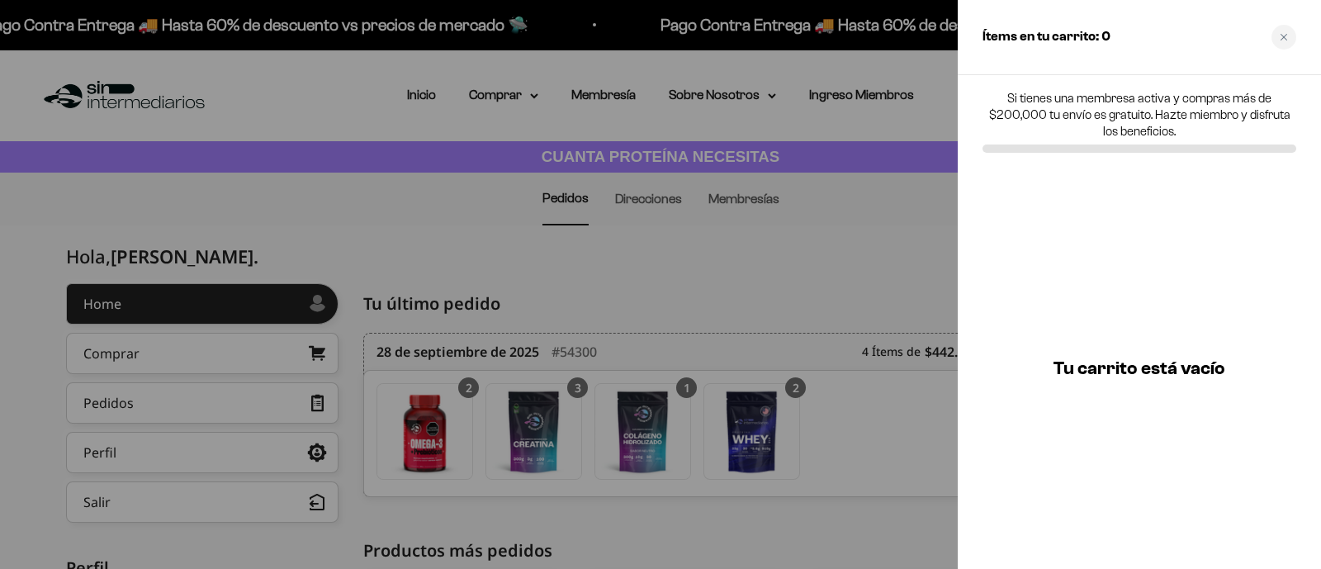
click at [776, 75] on div at bounding box center [660, 284] width 1321 height 569
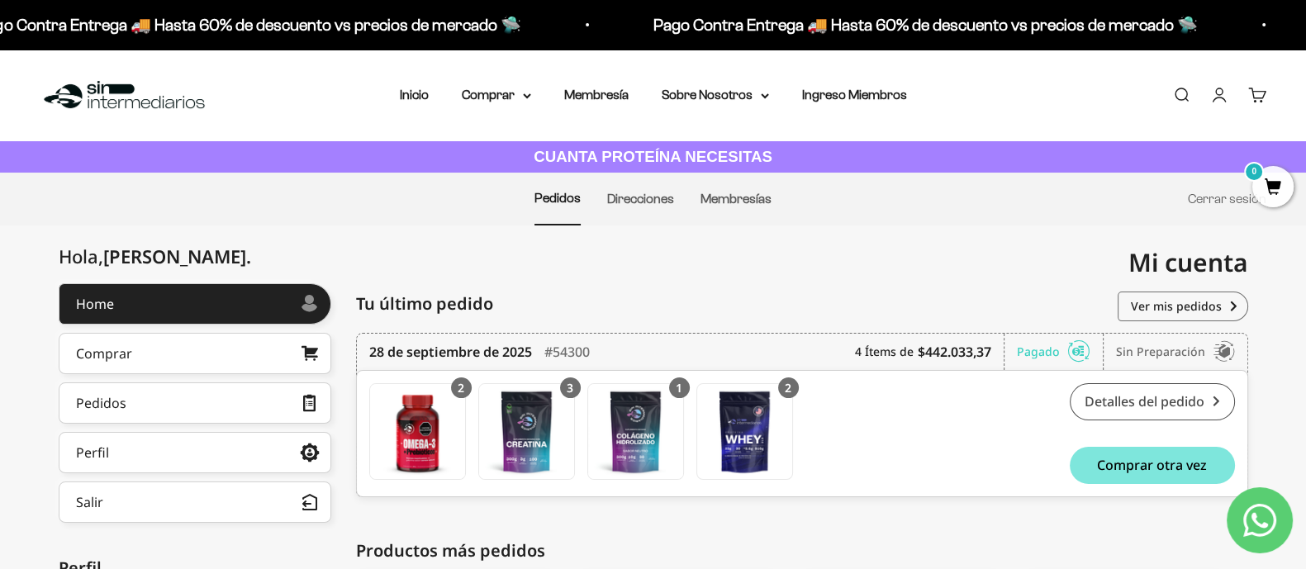
click at [1144, 402] on link "Detalles del pedido" at bounding box center [1151, 401] width 165 height 37
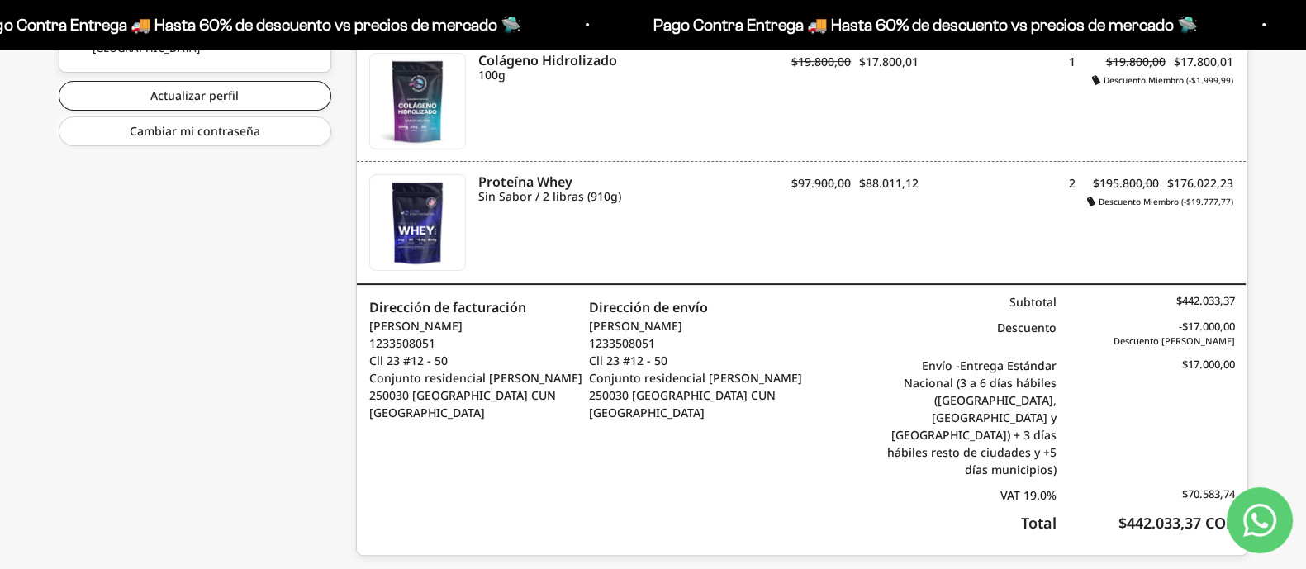
scroll to position [671, 0]
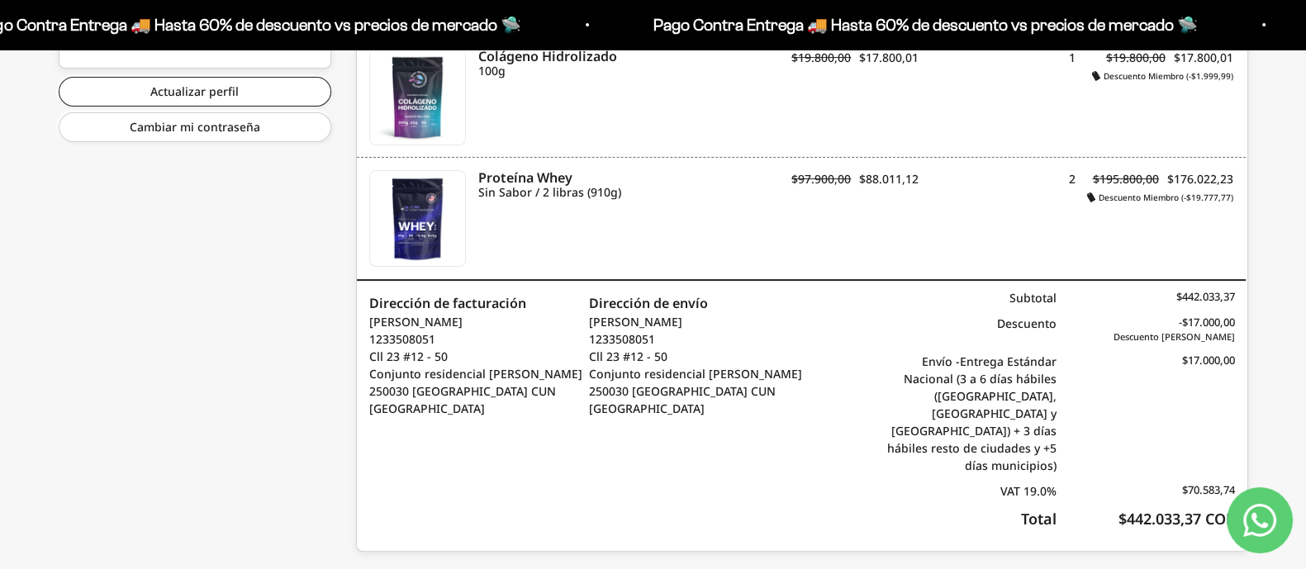
drag, startPoint x: 1315, startPoint y: 134, endPoint x: 1320, endPoint y: 579, distance: 445.1
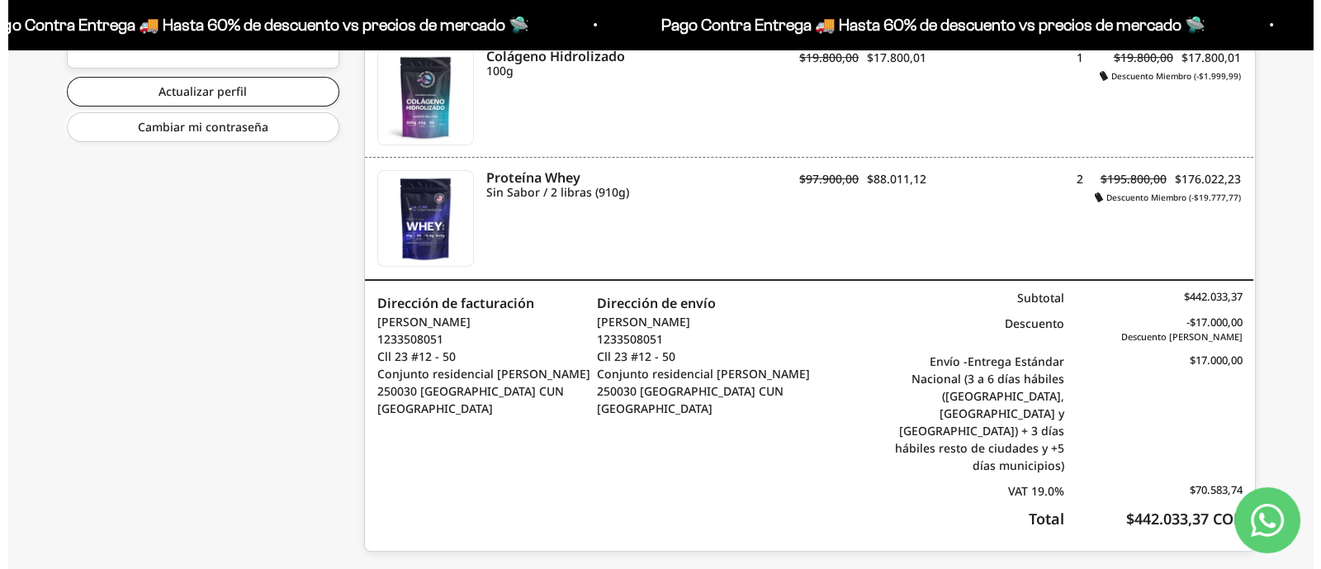
scroll to position [0, 0]
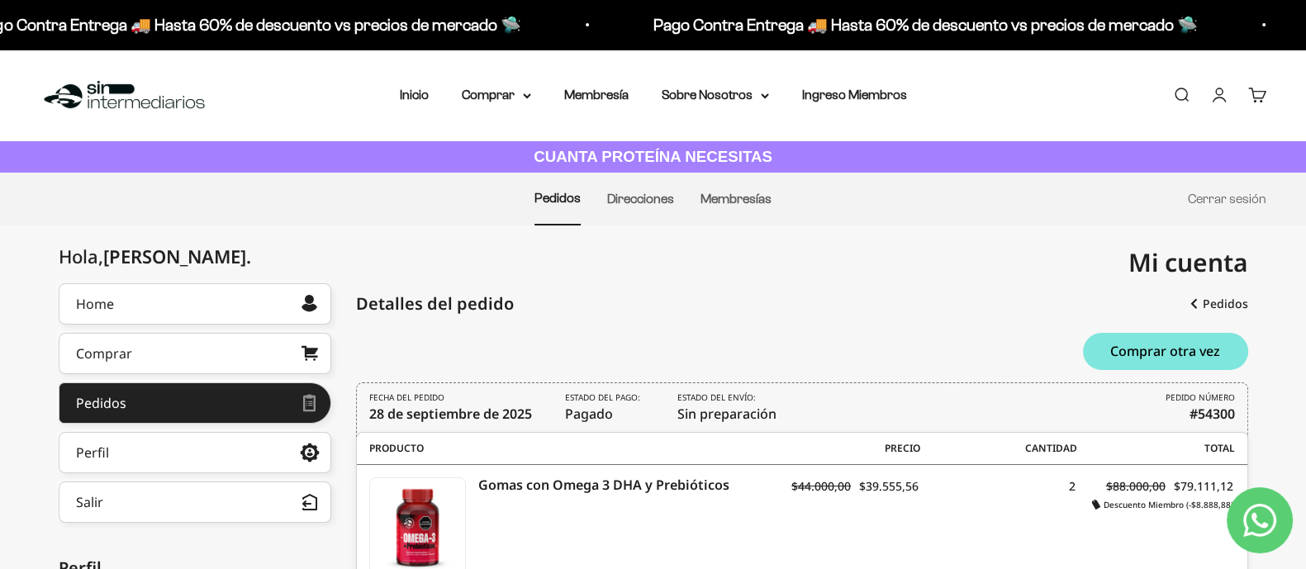
click at [1263, 88] on span "0" at bounding box center [1265, 88] width 5 height 8
